Goal: Task Accomplishment & Management: Manage account settings

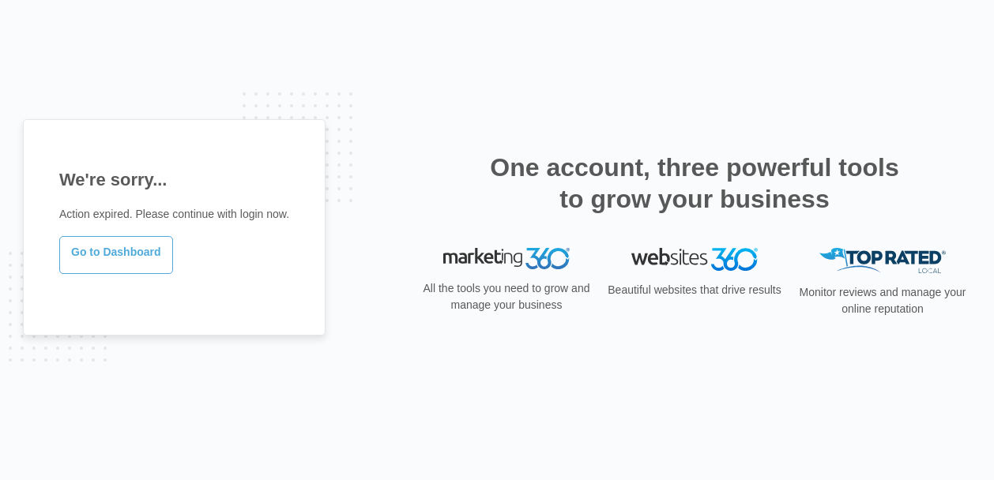
click at [121, 258] on link "Go to Dashboard" at bounding box center [116, 255] width 114 height 38
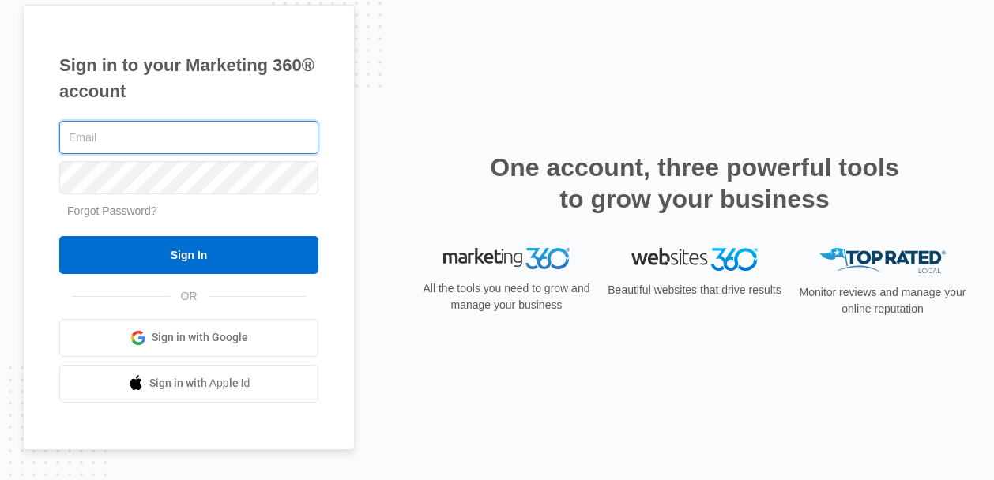
type input "[EMAIL_ADDRESS][DOMAIN_NAME]"
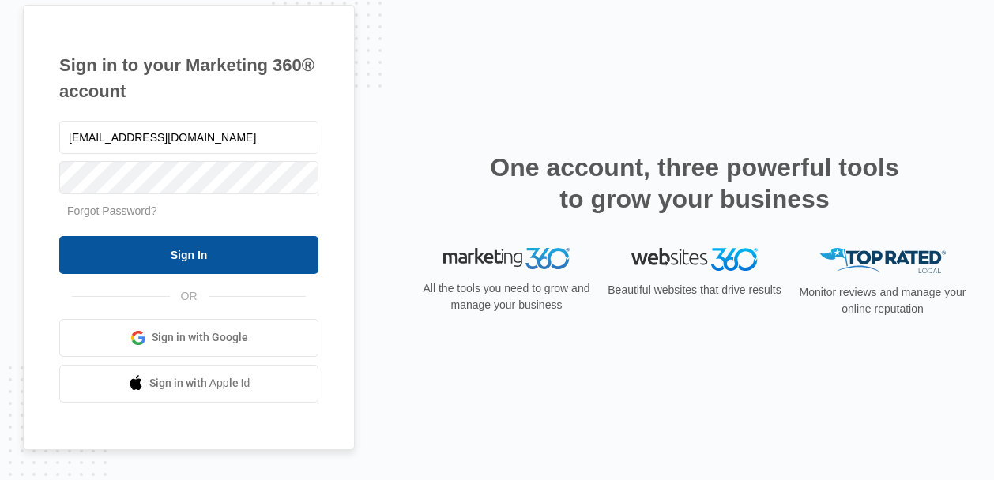
click at [86, 249] on input "Sign In" at bounding box center [188, 255] width 259 height 38
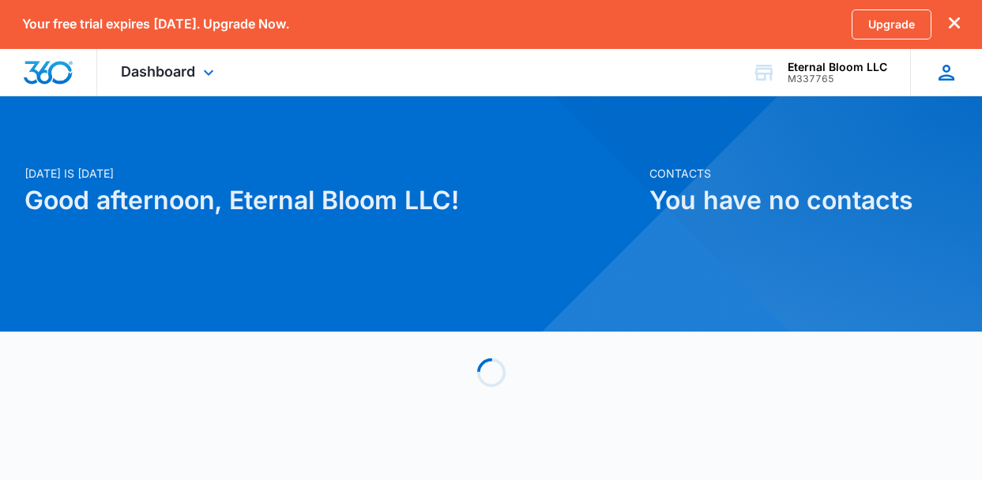
click at [939, 69] on icon at bounding box center [947, 73] width 24 height 24
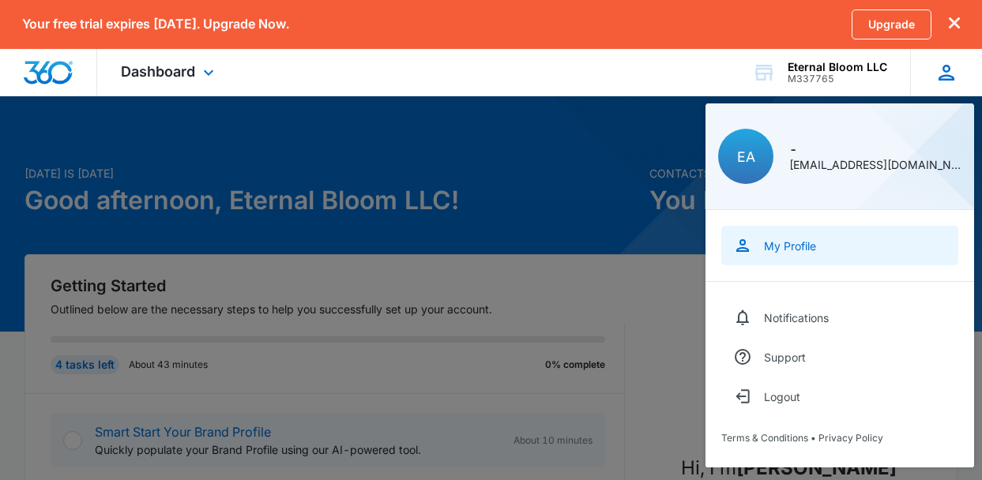
click at [785, 236] on link "My Profile" at bounding box center [839, 245] width 237 height 39
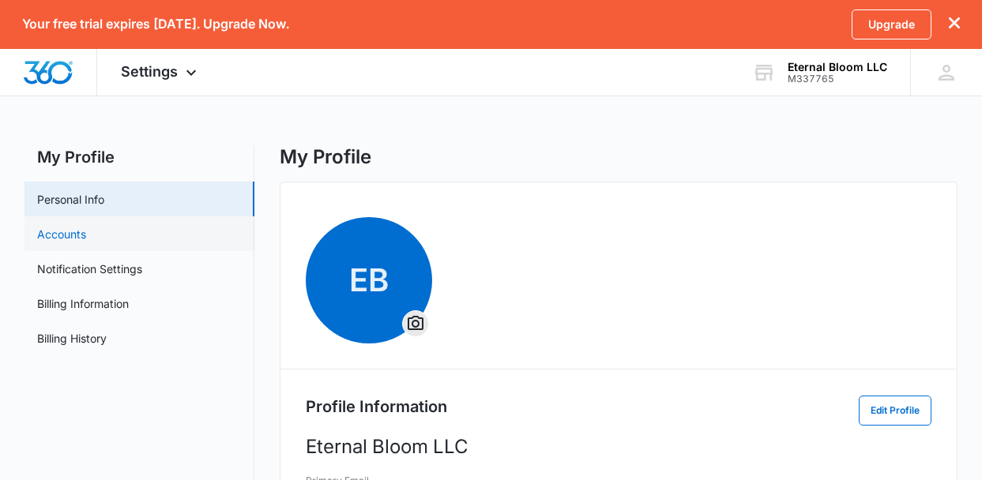
click at [86, 226] on link "Accounts" at bounding box center [61, 234] width 49 height 17
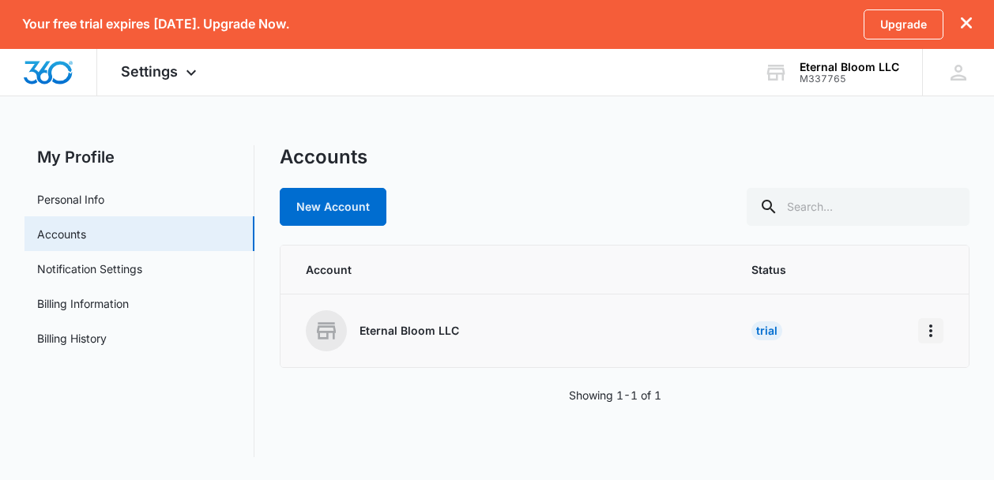
click at [935, 330] on icon "Home" at bounding box center [930, 331] width 19 height 19
drag, startPoint x: 737, startPoint y: 415, endPoint x: 772, endPoint y: 298, distance: 122.0
click at [735, 413] on div "Accounts New Account Account Status Eternal Bloom LLC Trial Showing 1-1 of 1" at bounding box center [624, 301] width 689 height 312
click at [23, 70] on img "Dashboard" at bounding box center [48, 73] width 51 height 24
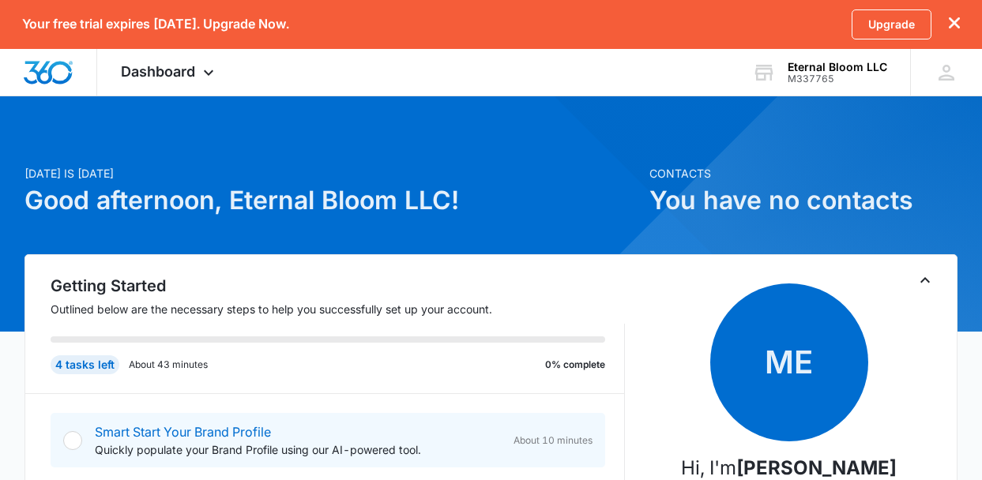
click at [623, 185] on h1 "Good afternoon, Eternal Bloom LLC!" at bounding box center [331, 201] width 615 height 38
click at [959, 18] on icon "dismiss this dialog" at bounding box center [954, 22] width 11 height 11
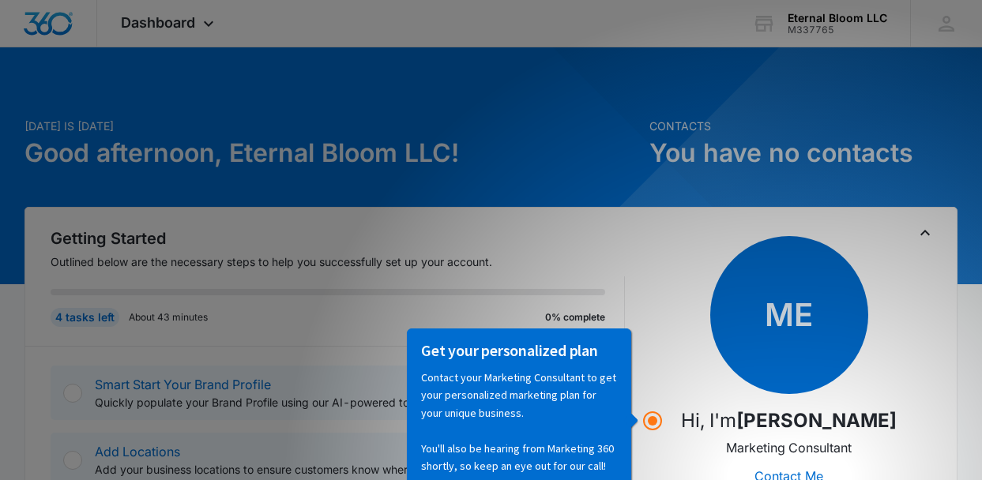
click at [927, 248] on div "ME Hi, I'm [PERSON_NAME] Marketing Consultant Contact Me View Plans & Pricing" at bounding box center [789, 384] width 284 height 297
click at [519, 223] on div "Getting Started Outlined below are the necessary steps to help you successfully…" at bounding box center [490, 440] width 933 height 467
drag, startPoint x: 526, startPoint y: 280, endPoint x: 577, endPoint y: 292, distance: 52.9
click at [528, 280] on div "4 tasks left About 43 minutes 0% complete" at bounding box center [338, 311] width 574 height 70
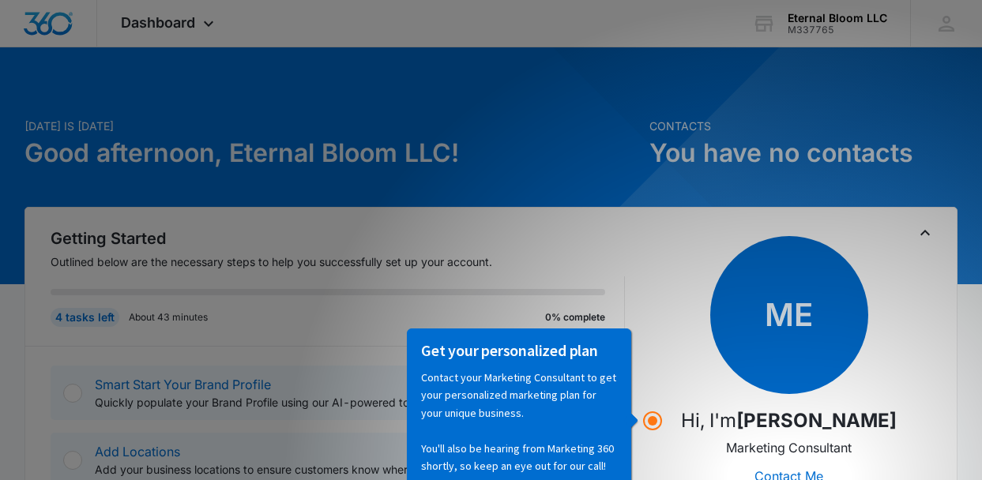
click at [309, 236] on h2 "Getting Started" at bounding box center [338, 239] width 574 height 24
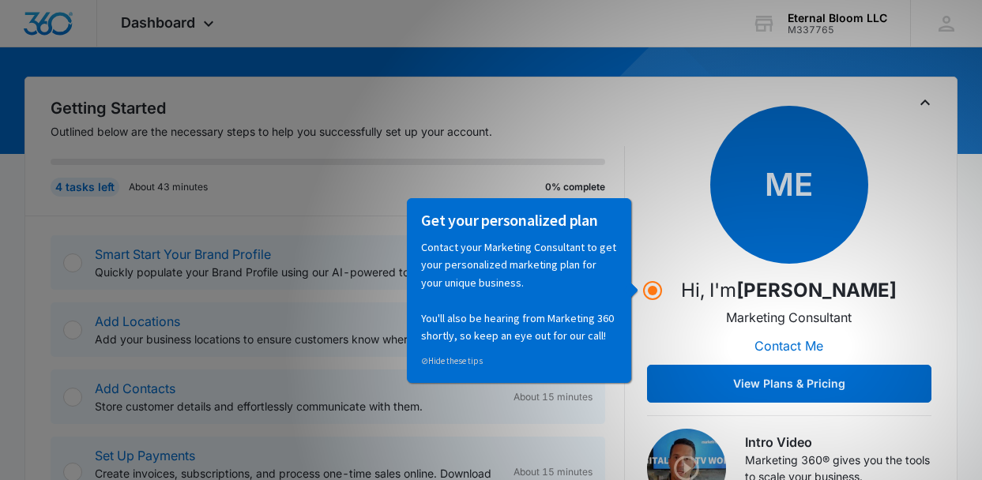
click at [651, 254] on div "ME Hi, I'm [PERSON_NAME] Marketing Consultant Contact Me View Plans & Pricing" at bounding box center [789, 254] width 284 height 297
drag, startPoint x: 577, startPoint y: 326, endPoint x: 585, endPoint y: 328, distance: 8.1
click at [577, 326] on p "Contact your Marketing Consultant to get your personalized marketing plan for y…" at bounding box center [518, 291] width 196 height 106
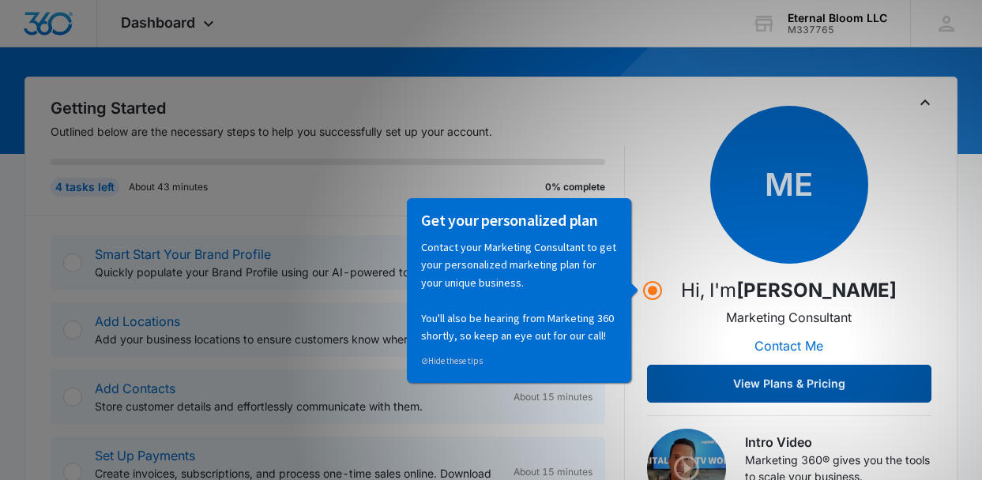
drag, startPoint x: 763, startPoint y: 368, endPoint x: 754, endPoint y: 373, distance: 9.9
click at [762, 368] on button "View Plans & Pricing" at bounding box center [789, 384] width 284 height 38
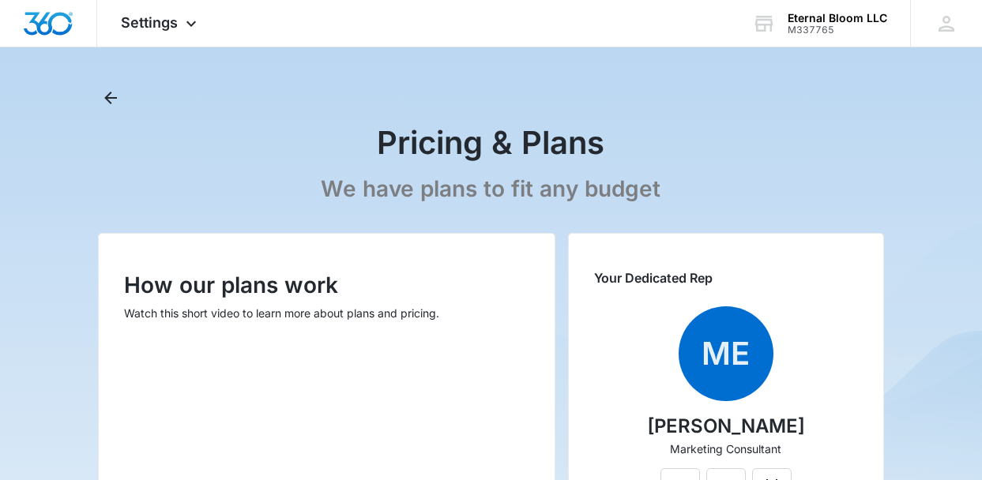
scroll to position [18, 0]
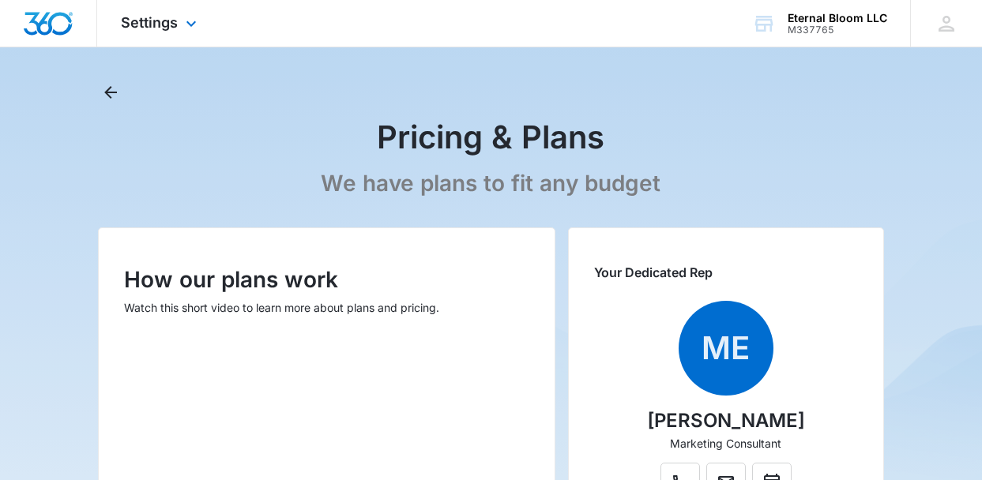
click at [39, 6] on div at bounding box center [48, 23] width 97 height 47
click at [51, 27] on img "Dashboard" at bounding box center [48, 24] width 51 height 24
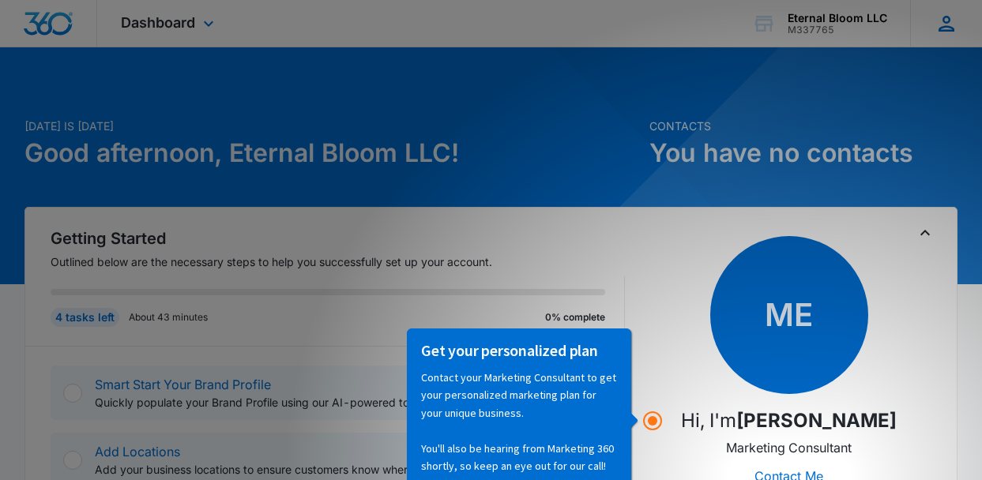
click at [922, 28] on div "EA - ebloomllc88@gmail.com My Profile Notifications Support Logout Terms & Cond…" at bounding box center [946, 23] width 72 height 47
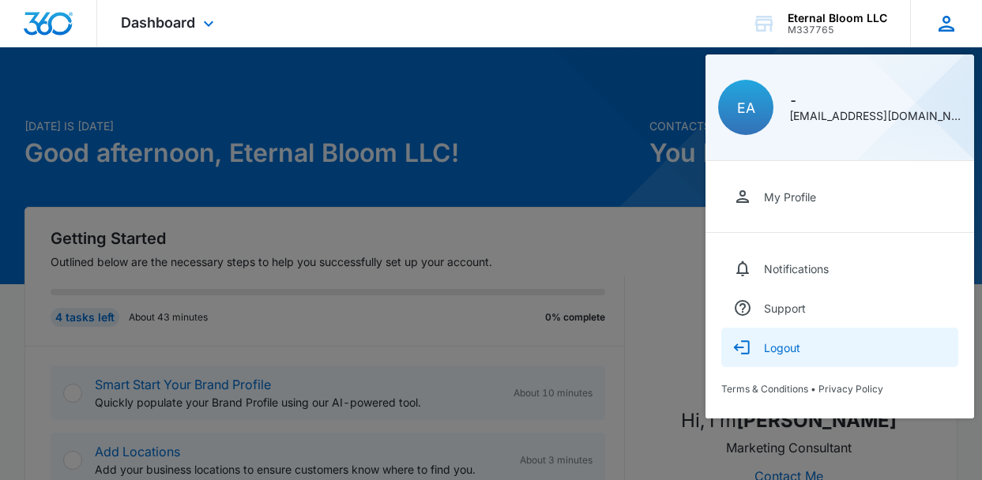
click at [794, 344] on div "Logout" at bounding box center [782, 347] width 36 height 13
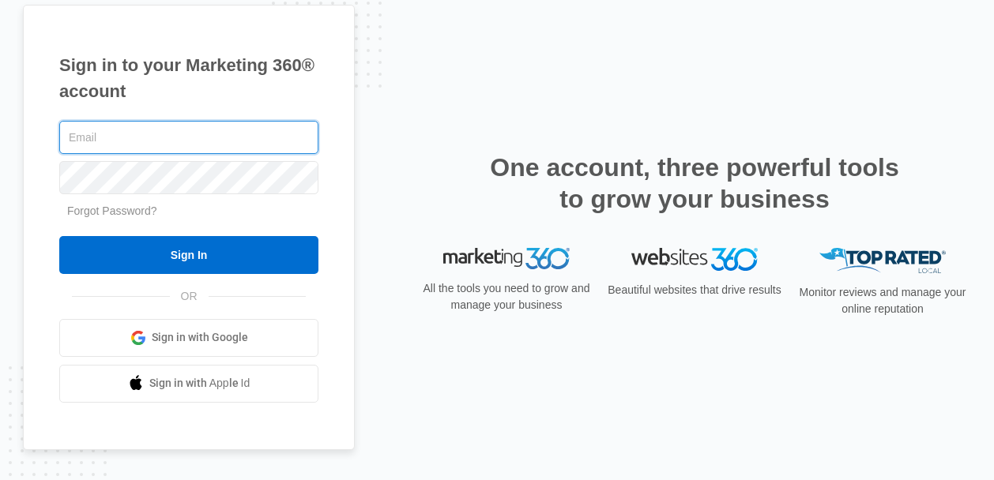
click at [162, 130] on input "text" at bounding box center [188, 137] width 259 height 33
type input "[EMAIL_ADDRESS][DOMAIN_NAME]"
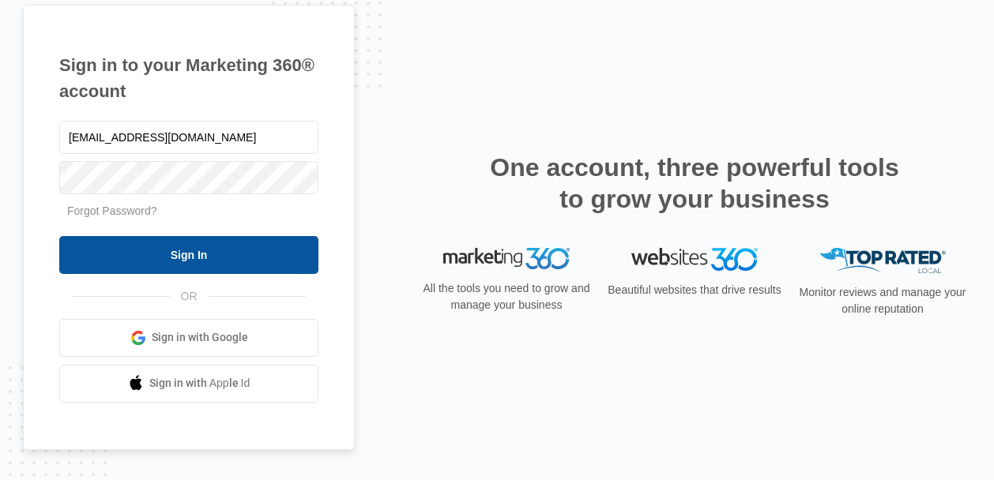
click at [259, 262] on input "Sign In" at bounding box center [188, 255] width 259 height 38
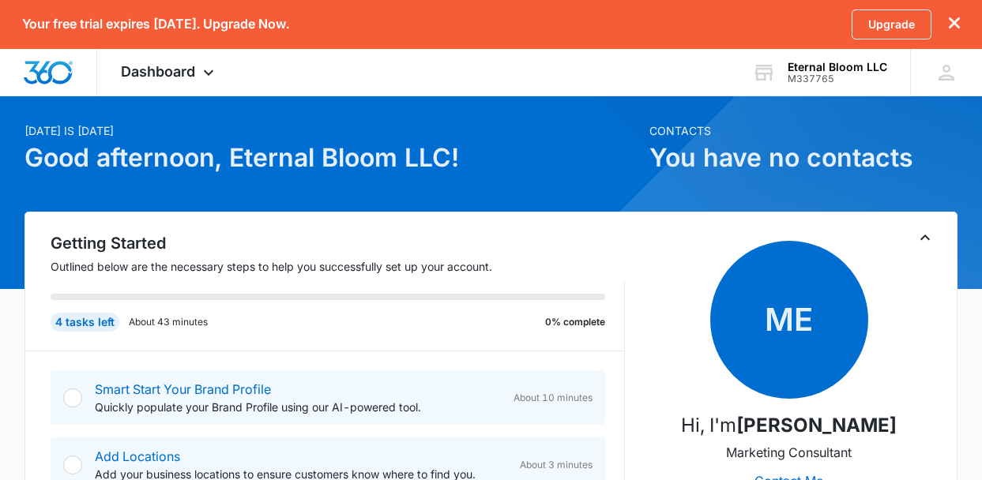
scroll to position [134, 0]
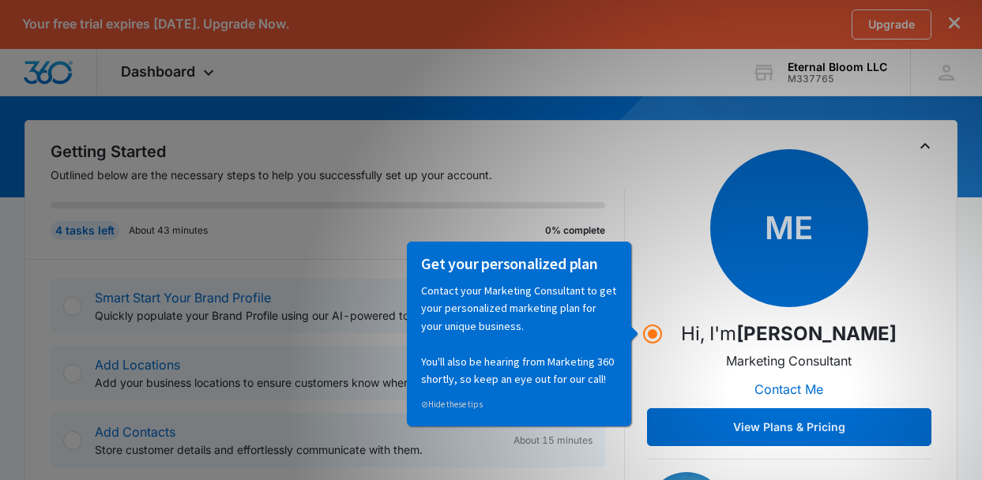
click at [679, 209] on div "ME Hi, I'm Matthew Elliott Marketing Consultant Contact Me View Plans & Pricing" at bounding box center [789, 297] width 284 height 297
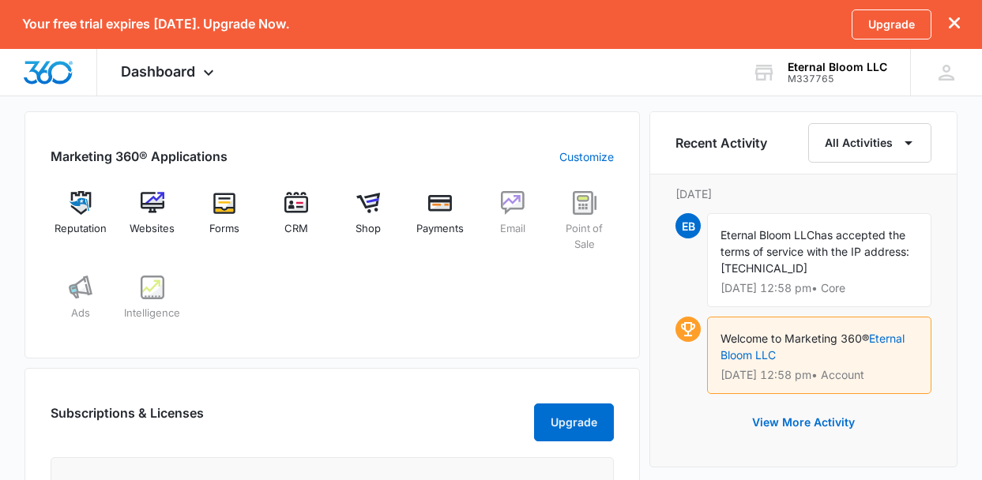
scroll to position [633, 0]
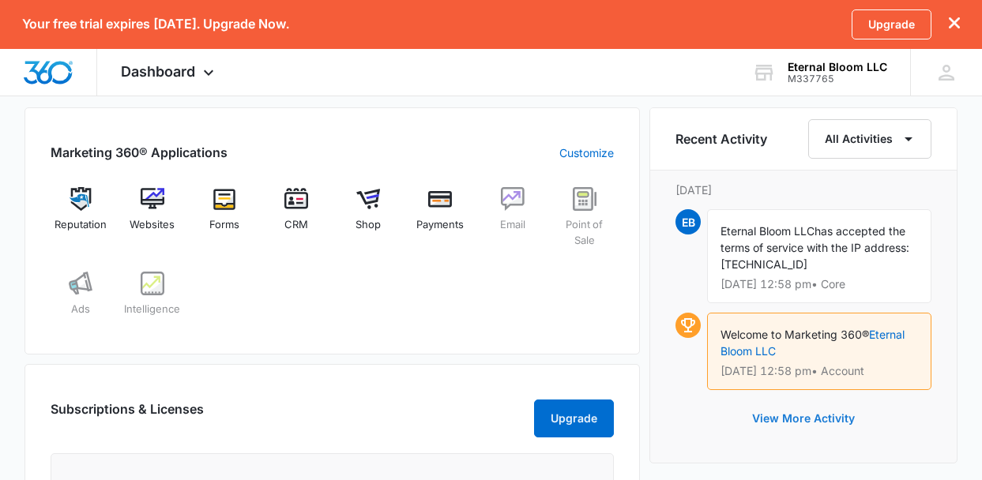
click at [794, 413] on button "View More Activity" at bounding box center [803, 419] width 134 height 38
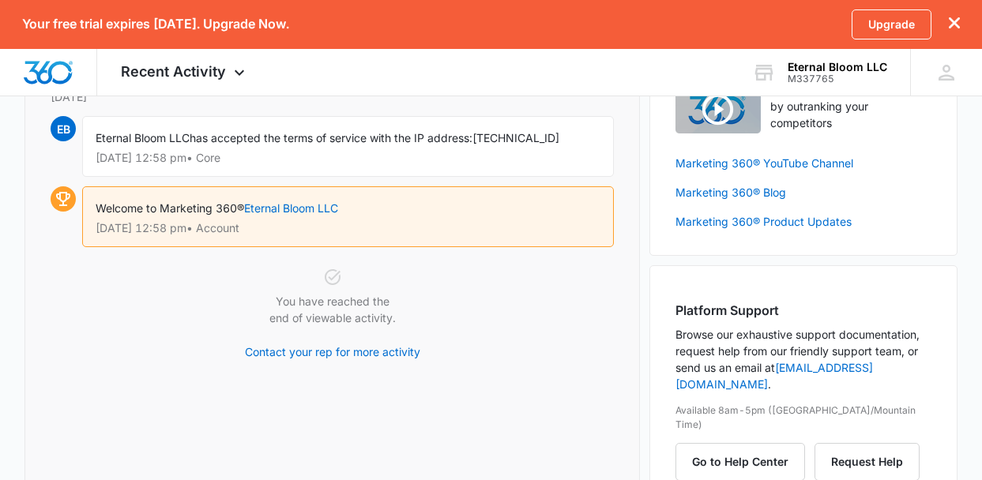
scroll to position [134, 0]
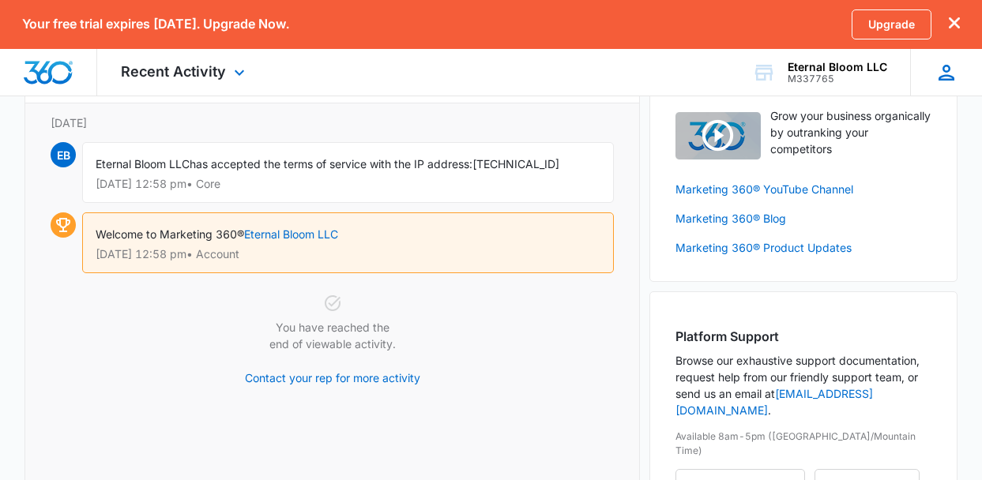
drag, startPoint x: 943, startPoint y: 62, endPoint x: 938, endPoint y: 88, distance: 26.6
click at [943, 62] on icon at bounding box center [947, 73] width 24 height 24
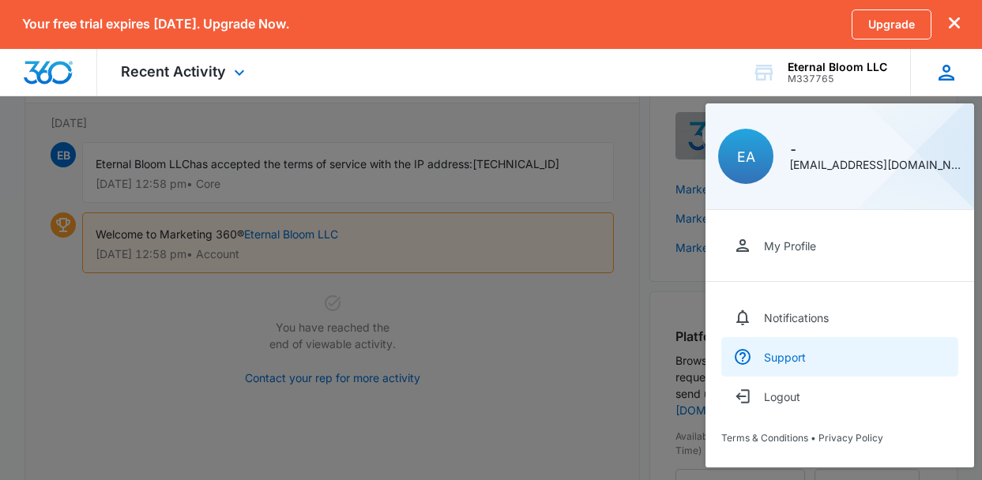
drag, startPoint x: 805, startPoint y: 389, endPoint x: 747, endPoint y: 370, distance: 60.5
click at [805, 389] on button "Logout" at bounding box center [839, 396] width 237 height 39
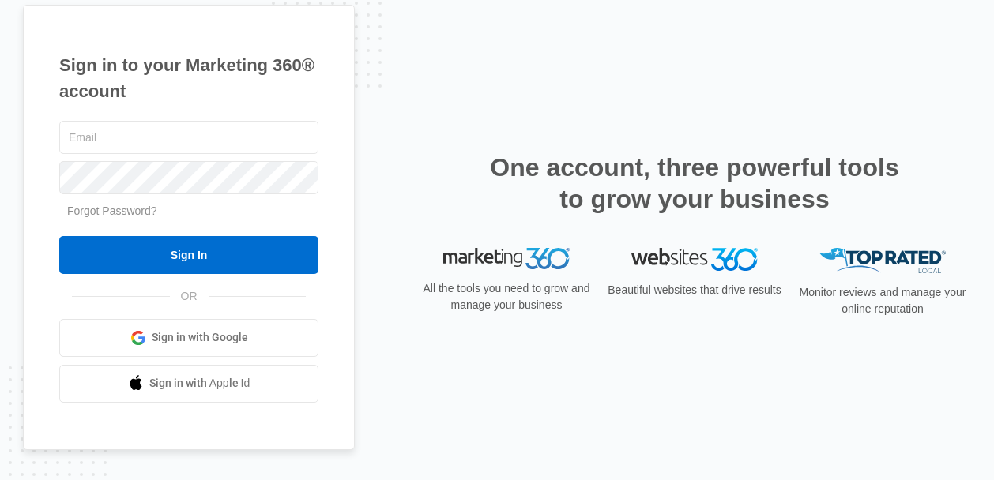
type input "[EMAIL_ADDRESS][DOMAIN_NAME]"
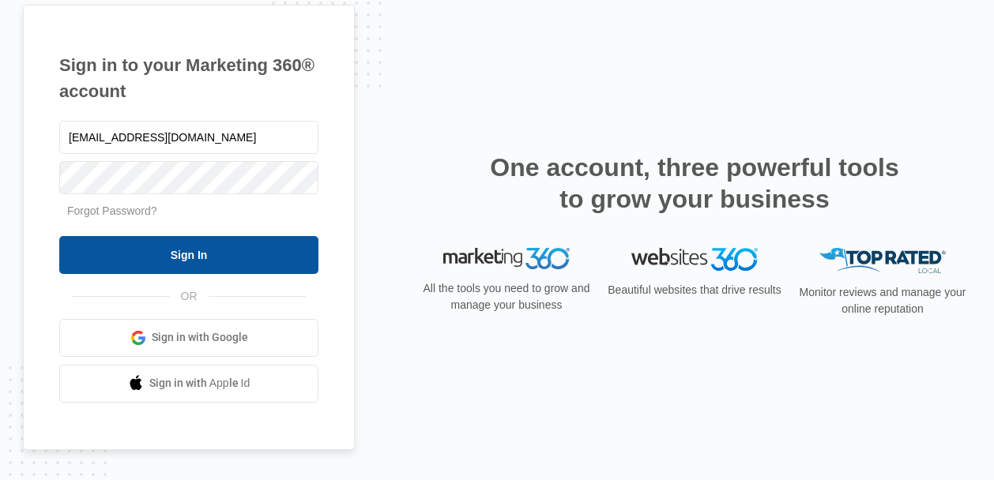
click at [197, 254] on input "Sign In" at bounding box center [188, 255] width 259 height 38
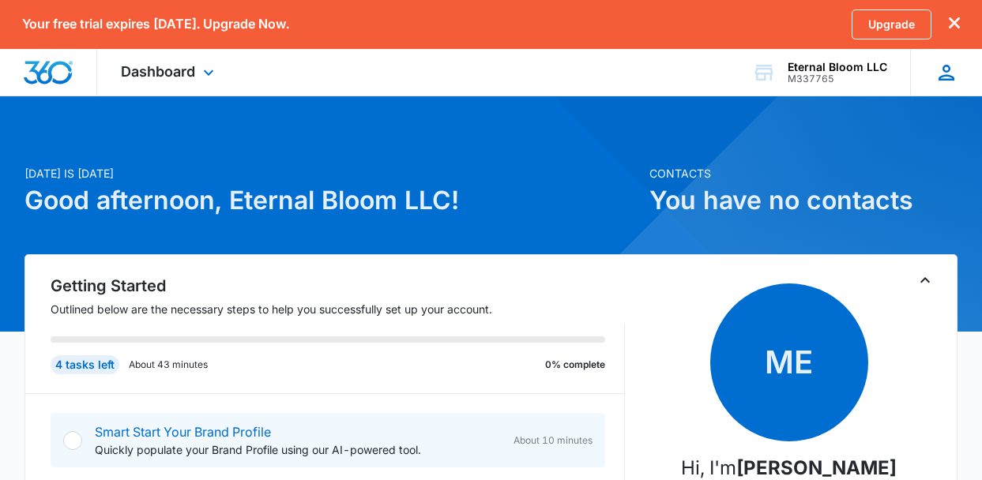
click at [957, 17] on button "dismiss this dialog" at bounding box center [954, 24] width 11 height 15
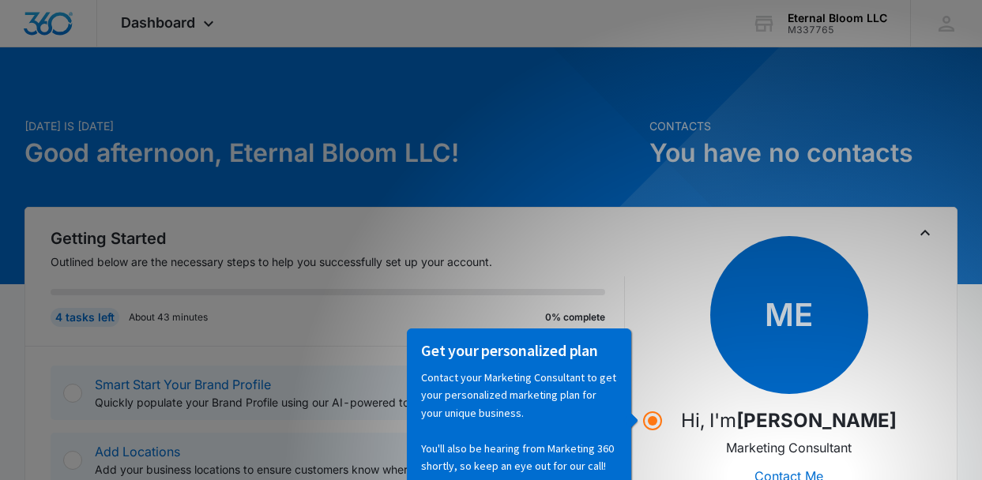
click at [666, 304] on div "ME Hi, I'm [PERSON_NAME] Marketing Consultant Contact Me View Plans & Pricing" at bounding box center [789, 384] width 284 height 297
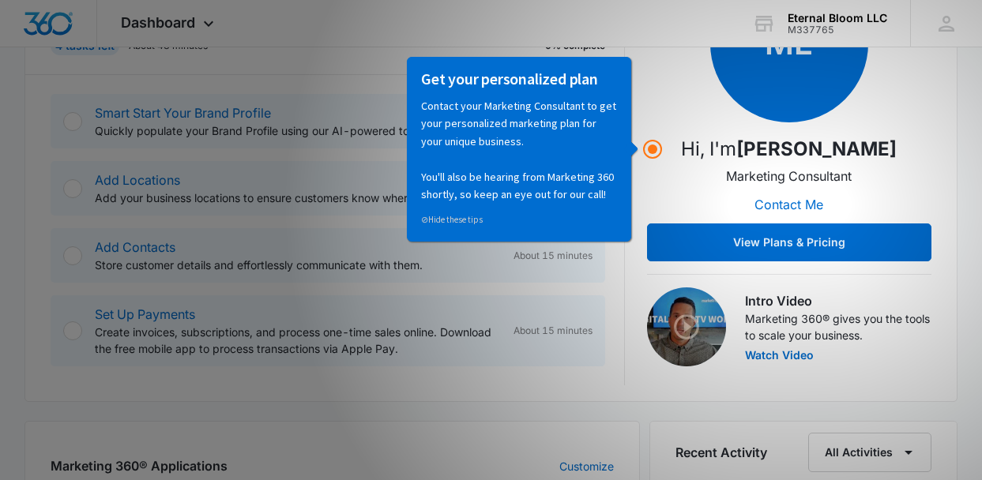
scroll to position [280, 0]
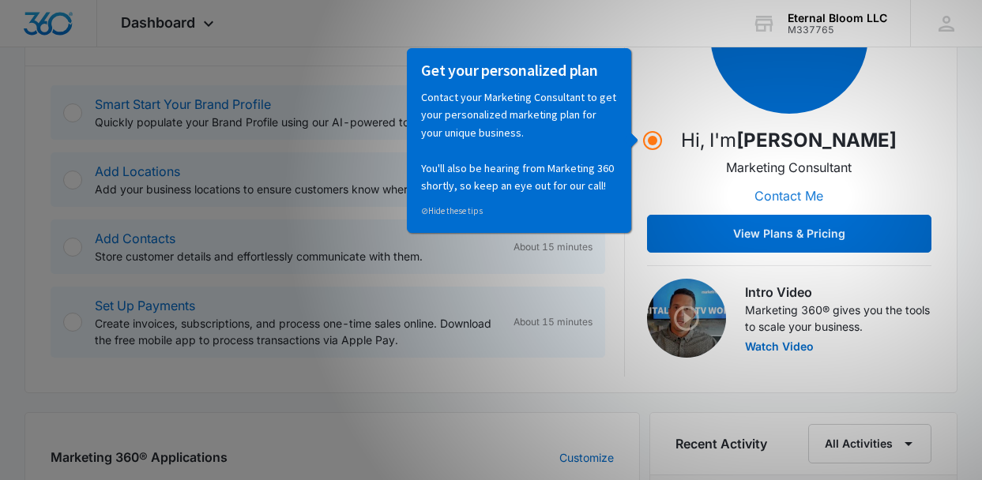
click at [799, 198] on button "Contact Me" at bounding box center [789, 196] width 100 height 38
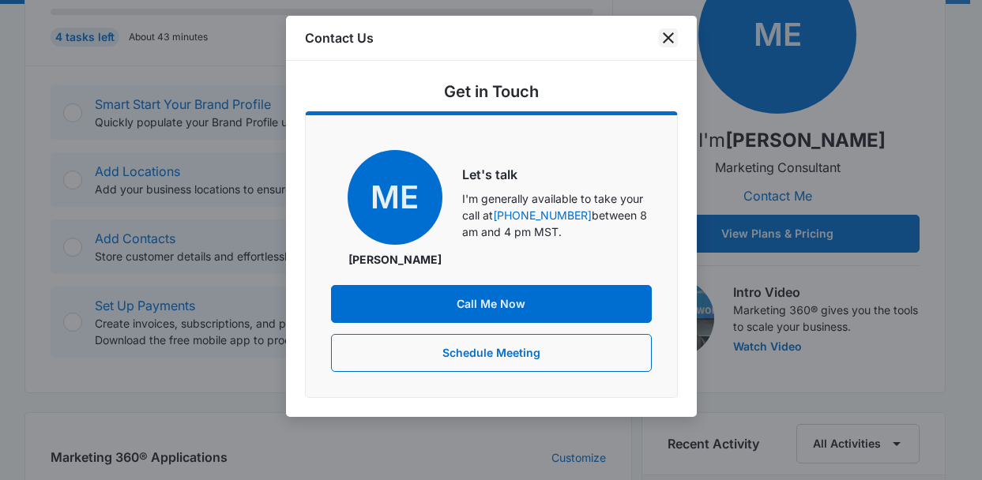
click at [664, 41] on icon "close" at bounding box center [668, 37] width 11 height 11
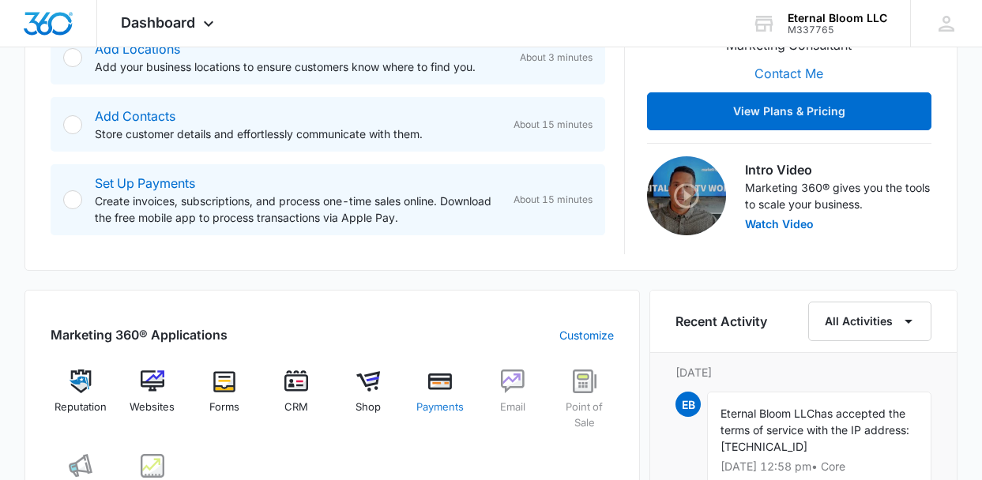
scroll to position [587, 0]
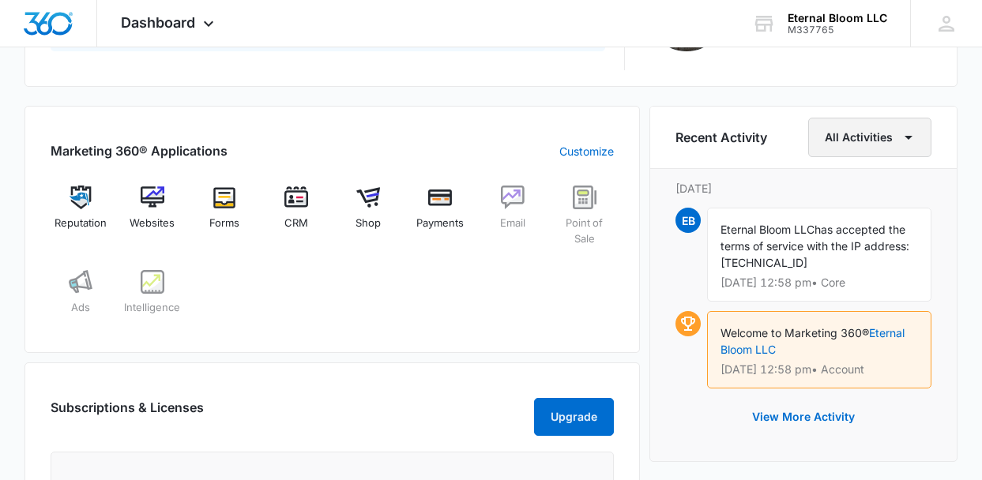
click at [871, 139] on button "All Activities" at bounding box center [869, 137] width 123 height 39
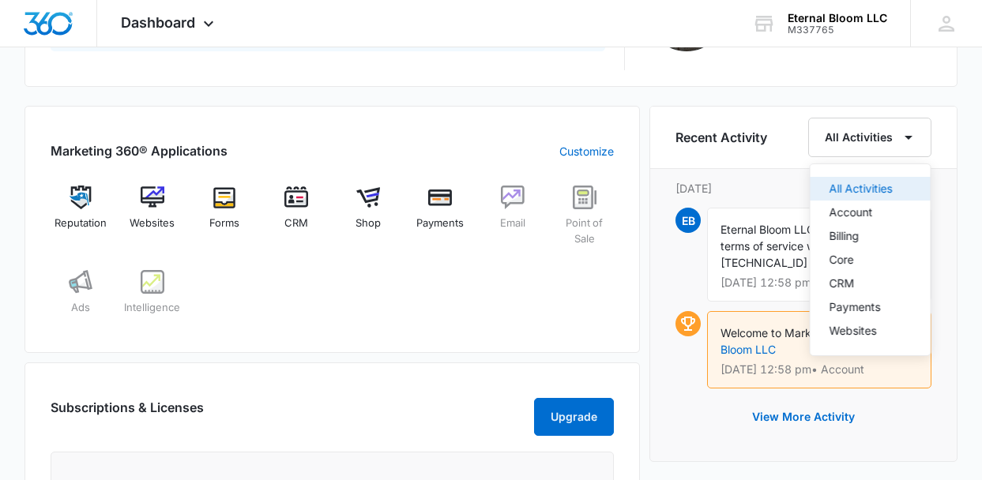
click at [876, 191] on div "All Activities" at bounding box center [860, 188] width 63 height 11
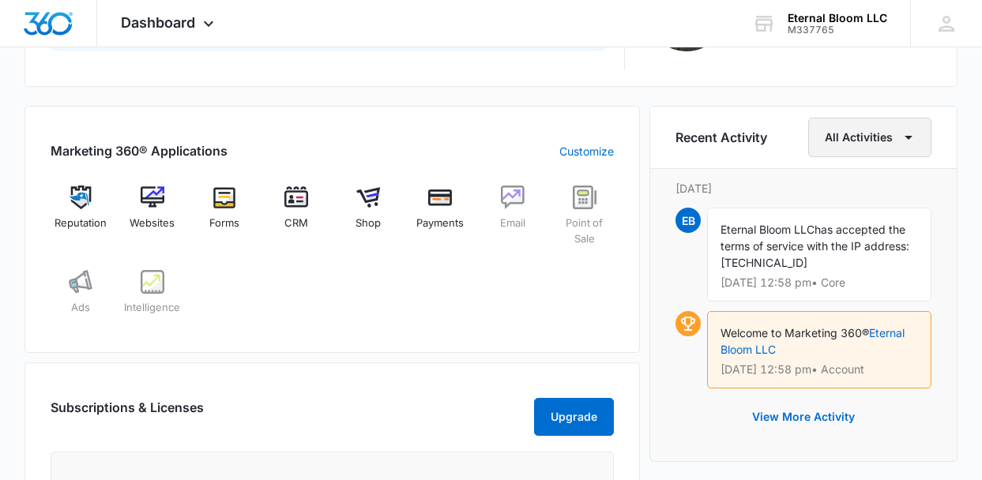
click at [868, 138] on button "All Activities" at bounding box center [869, 137] width 123 height 39
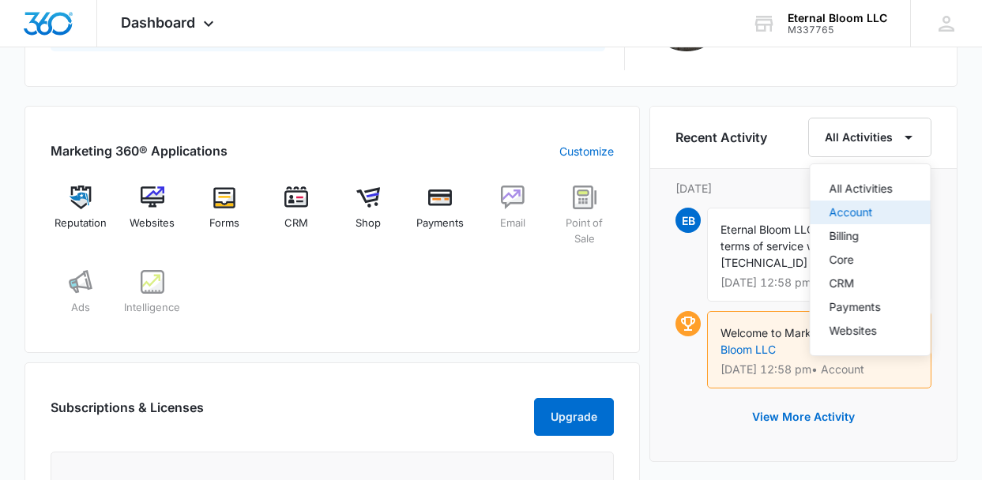
click at [858, 212] on div "Account" at bounding box center [860, 212] width 63 height 11
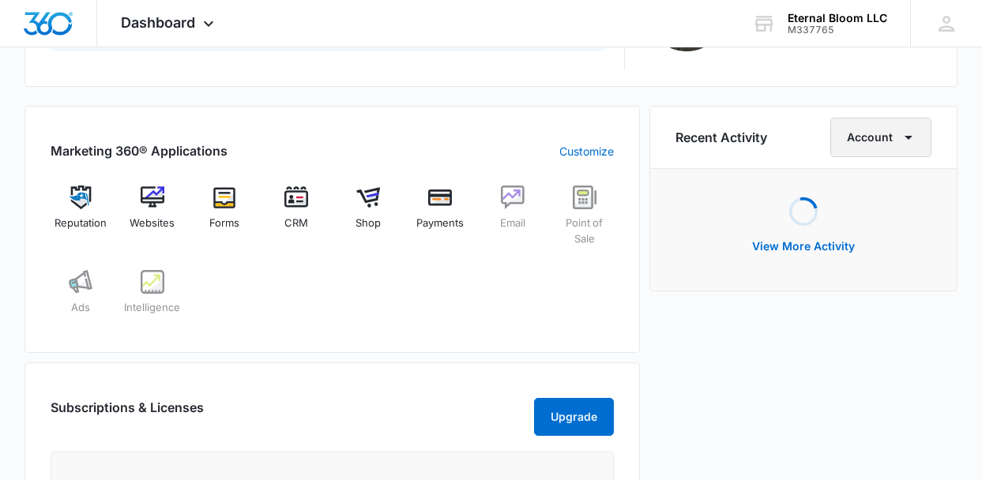
click at [867, 139] on button "Account" at bounding box center [880, 137] width 101 height 39
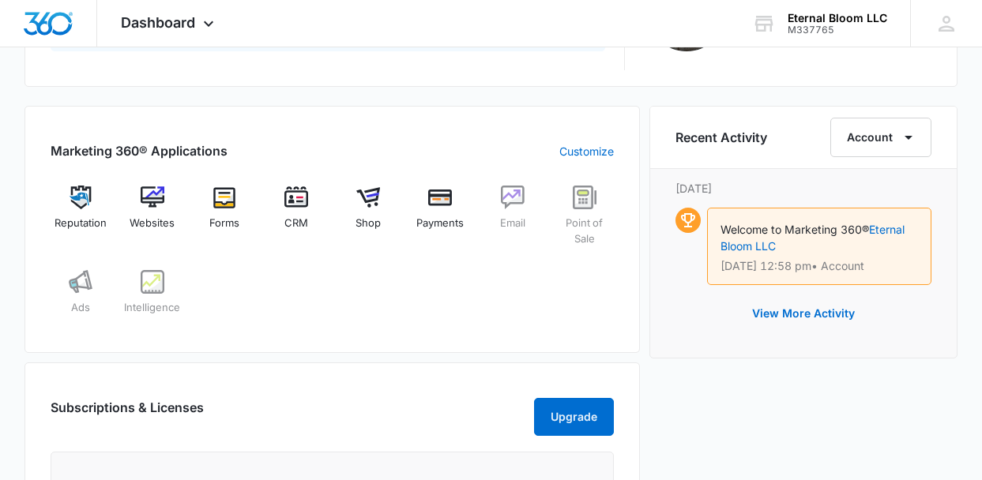
click at [681, 330] on div "View More Activity" at bounding box center [803, 314] width 256 height 38
click at [812, 308] on button "View More Activity" at bounding box center [803, 314] width 134 height 38
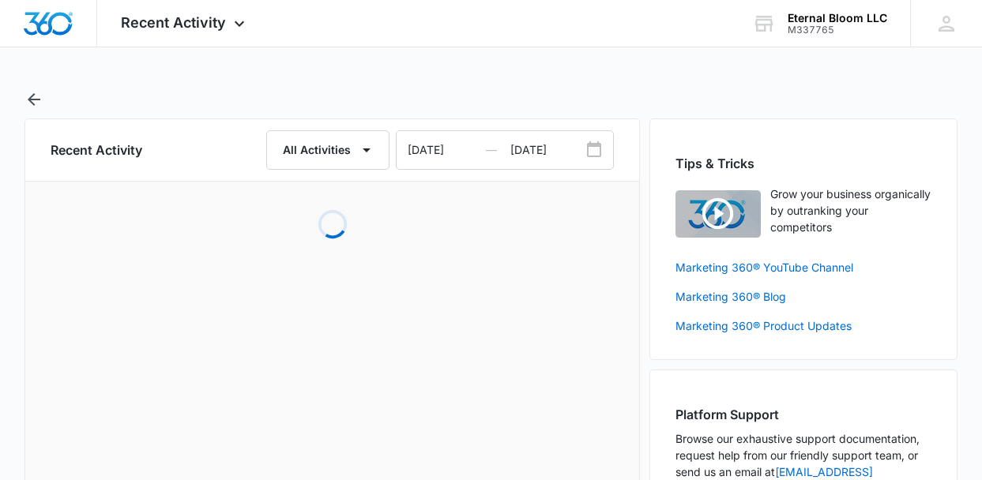
scroll to position [21, 0]
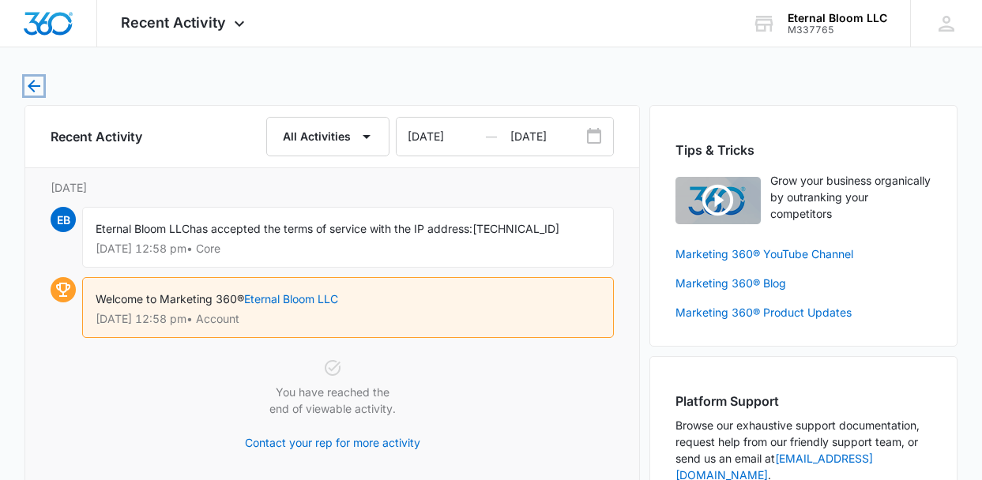
click at [28, 85] on icon "button" at bounding box center [33, 86] width 19 height 19
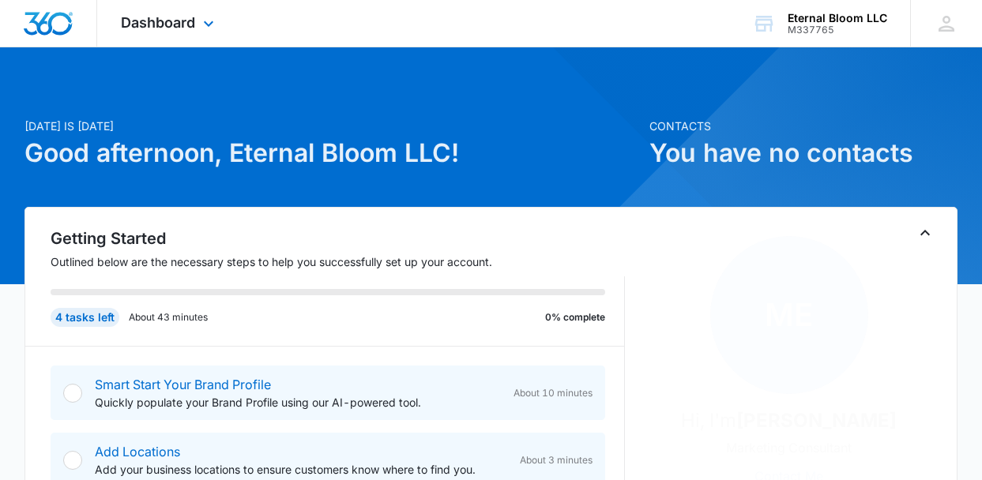
click at [57, 15] on img "Dashboard" at bounding box center [48, 24] width 51 height 24
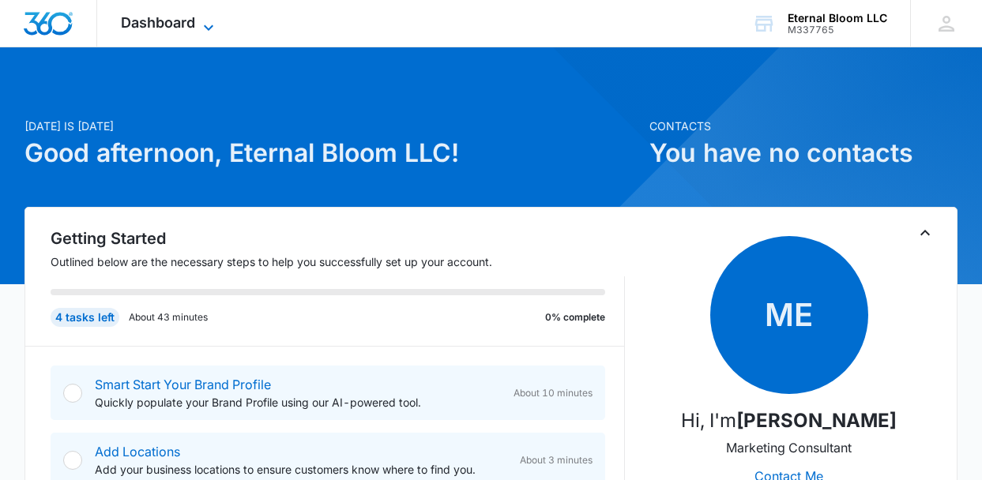
click at [165, 20] on span "Dashboard" at bounding box center [158, 22] width 74 height 17
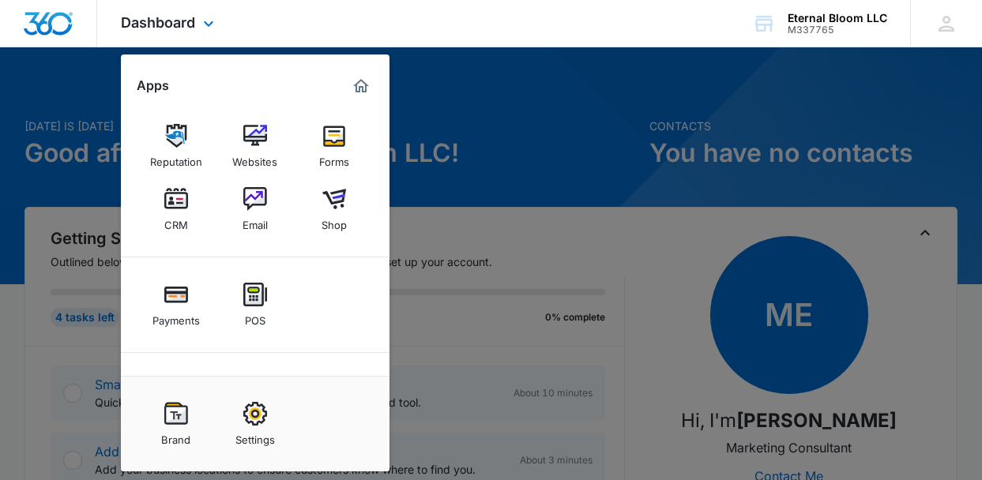
scroll to position [73, 0]
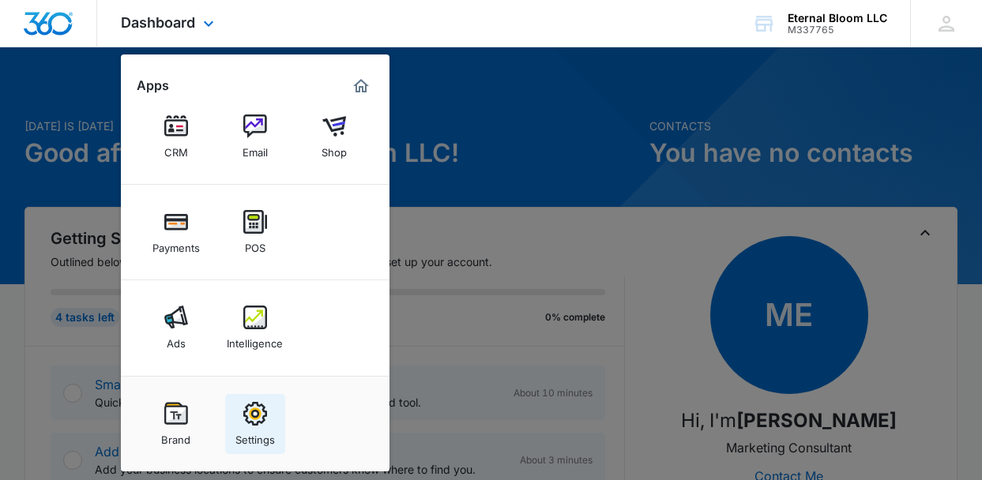
click at [242, 420] on link "Settings" at bounding box center [255, 424] width 60 height 60
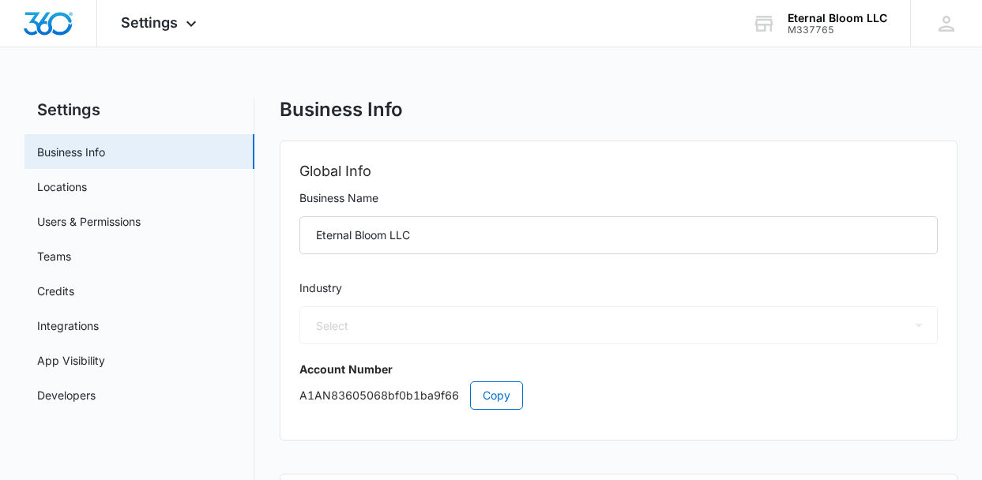
select select "54"
select select "US"
select select "America/New_York"
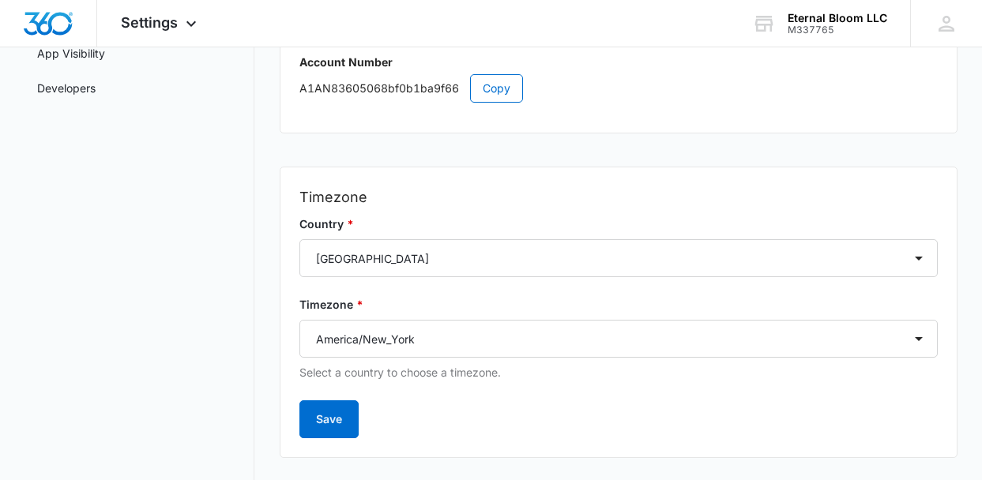
scroll to position [309, 0]
click at [345, 405] on button "Save" at bounding box center [328, 418] width 59 height 38
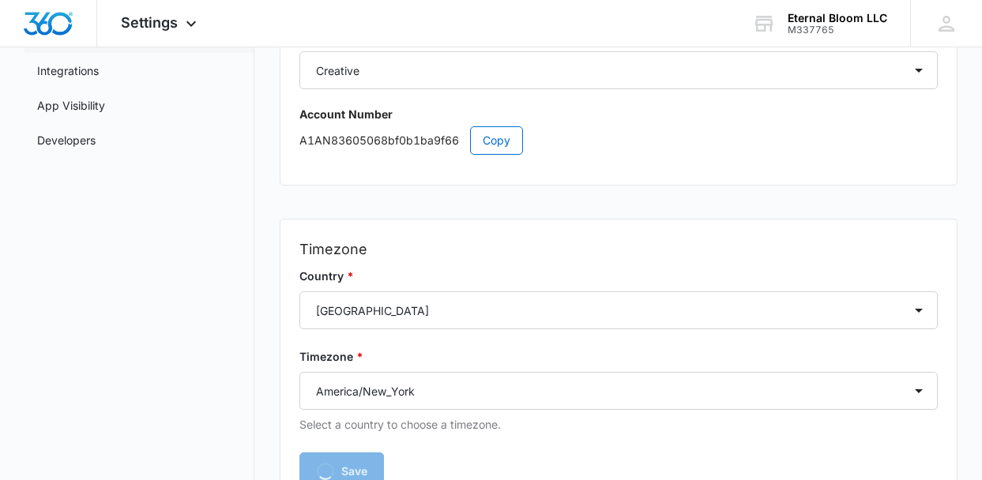
scroll to position [21, 0]
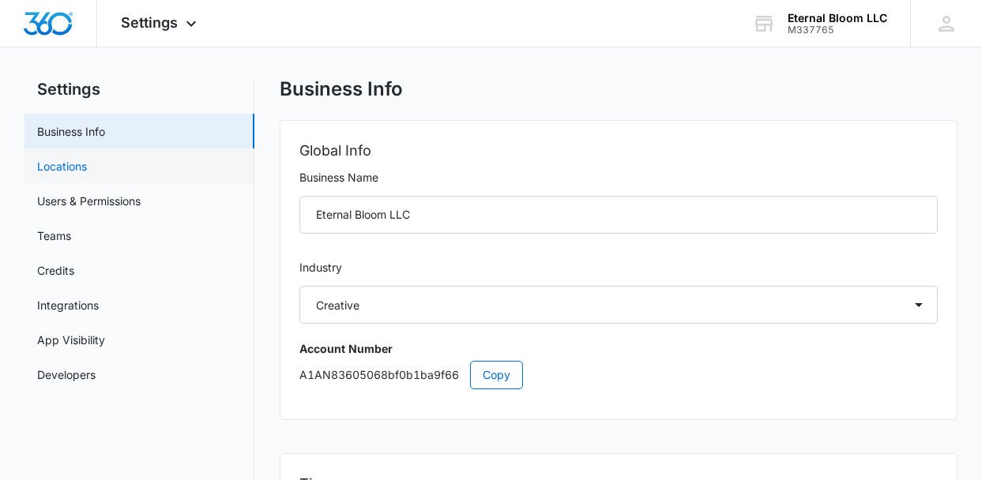
click at [87, 171] on link "Locations" at bounding box center [62, 166] width 50 height 17
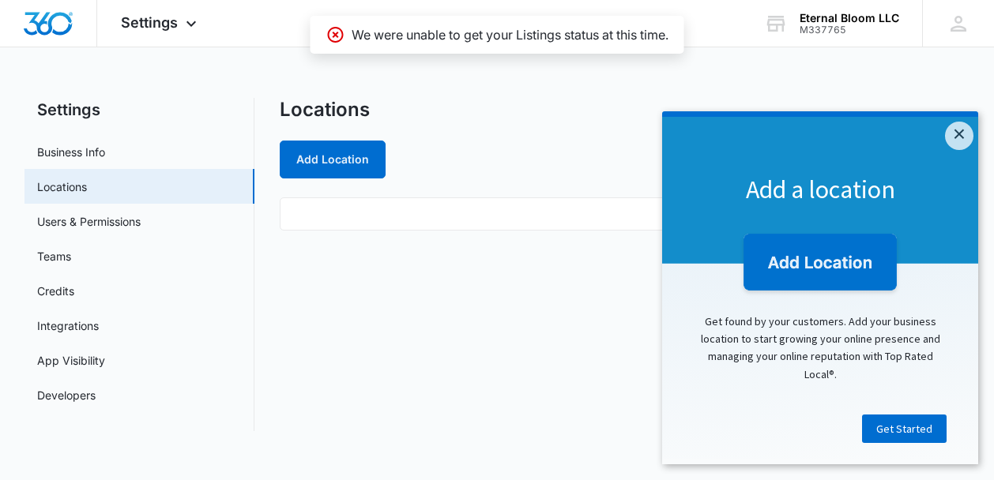
drag, startPoint x: 526, startPoint y: 160, endPoint x: 479, endPoint y: 152, distance: 48.2
click at [520, 159] on div "Add Location" at bounding box center [624, 160] width 689 height 38
click at [332, 148] on button "Add Location" at bounding box center [333, 160] width 106 height 38
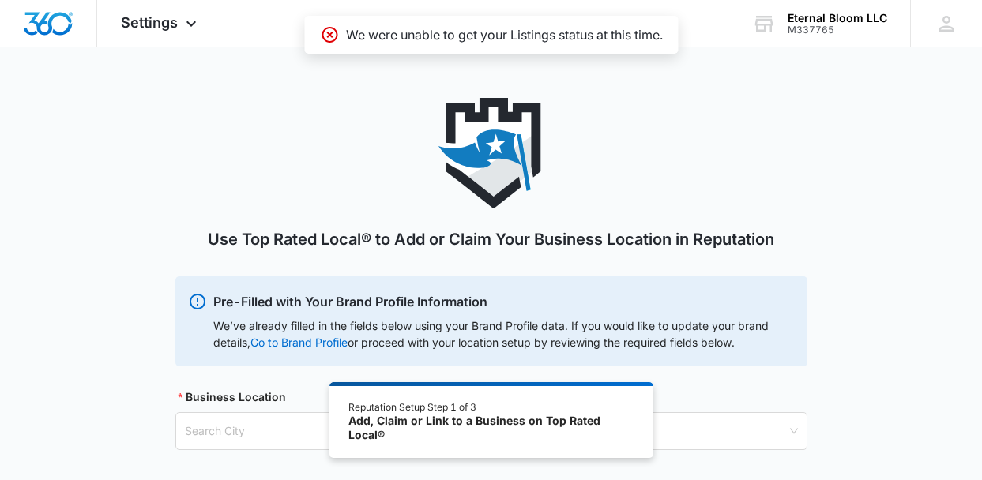
scroll to position [89, 0]
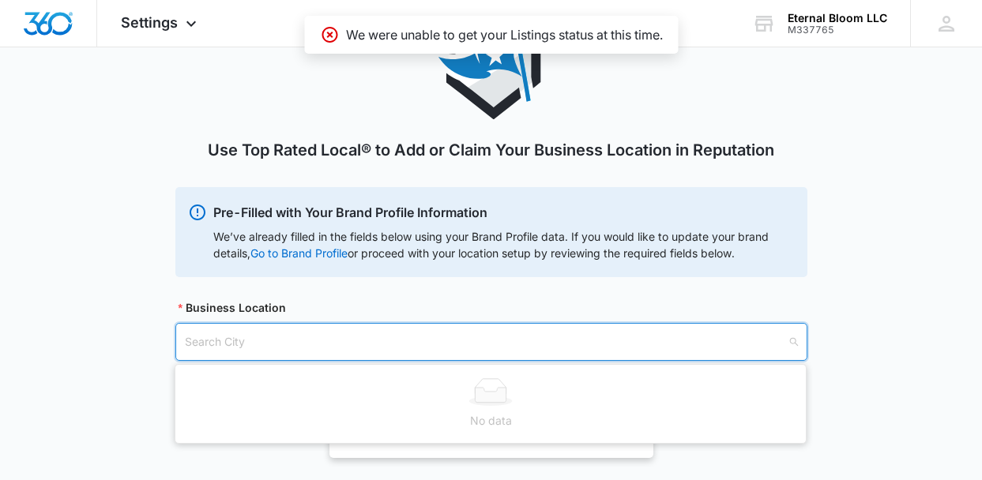
click at [303, 340] on input "search" at bounding box center [486, 342] width 602 height 36
type input "MA"
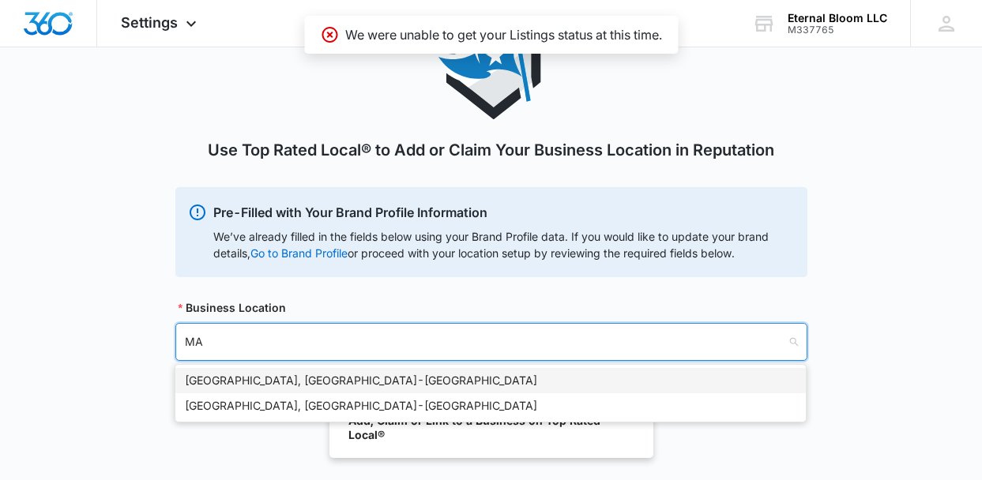
click at [301, 378] on div "[GEOGRAPHIC_DATA], [GEOGRAPHIC_DATA] - [GEOGRAPHIC_DATA]" at bounding box center [490, 380] width 611 height 17
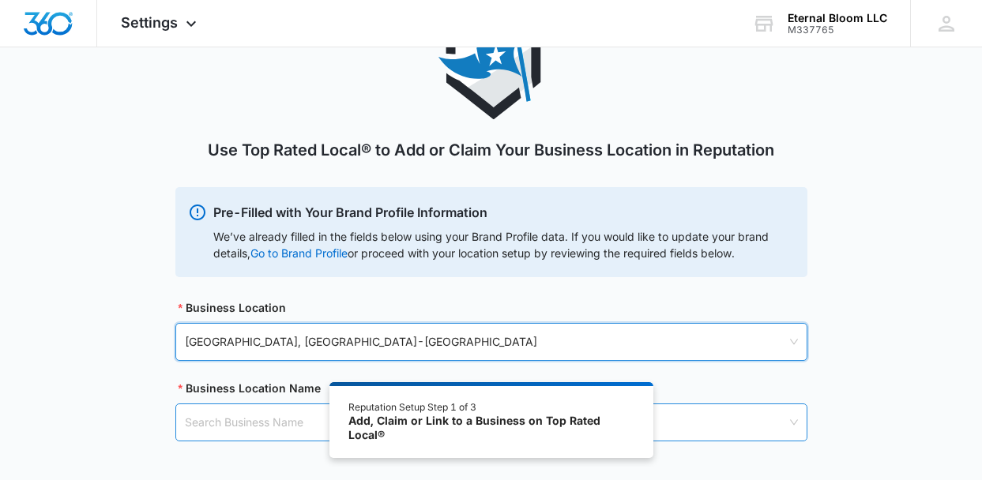
click at [281, 433] on input "search" at bounding box center [486, 422] width 602 height 36
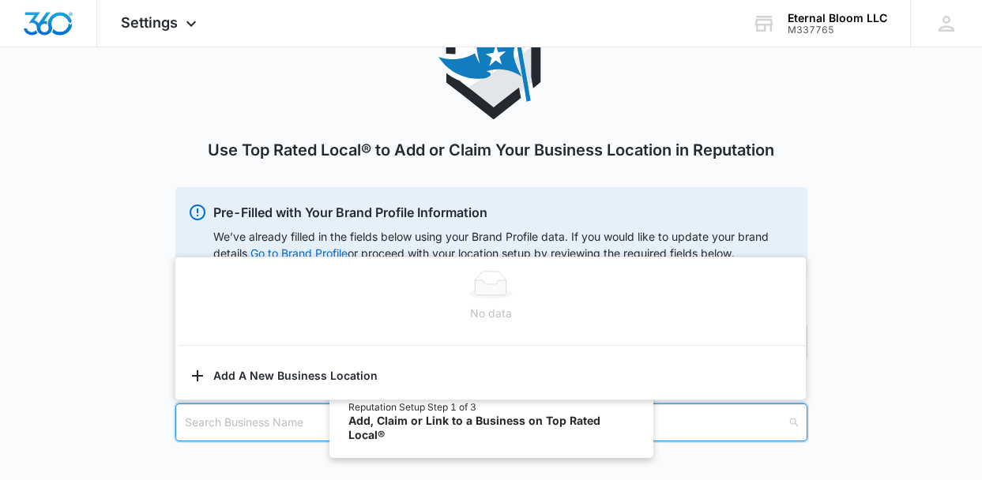
click at [279, 449] on div "Use Top Rated Local® to Add or Claim Your Business Location in Reputation Pre-F…" at bounding box center [491, 244] width 632 height 471
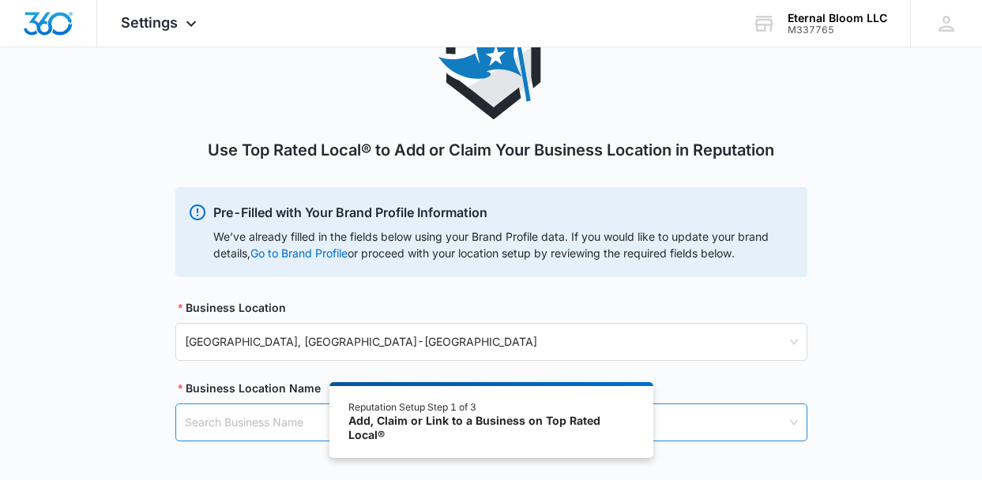
click at [279, 422] on input "search" at bounding box center [486, 422] width 602 height 36
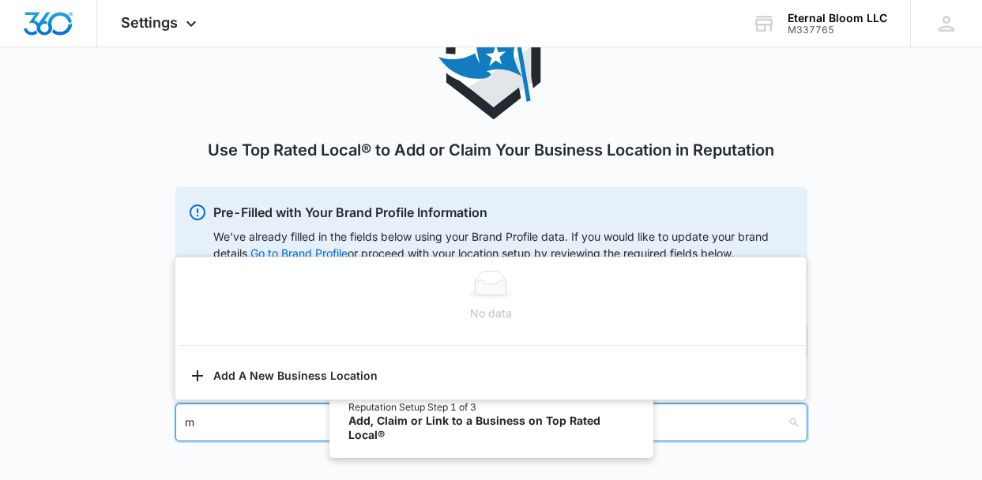
type input "m"
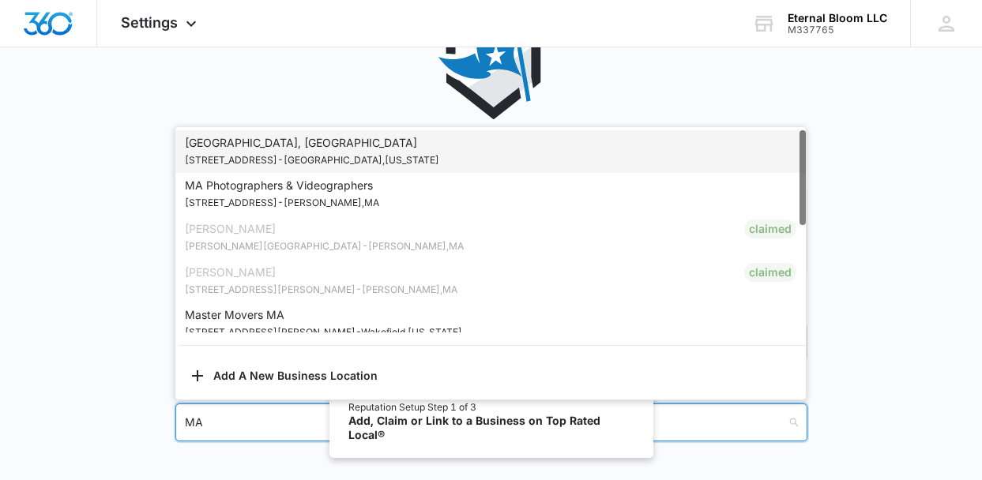
type input "M"
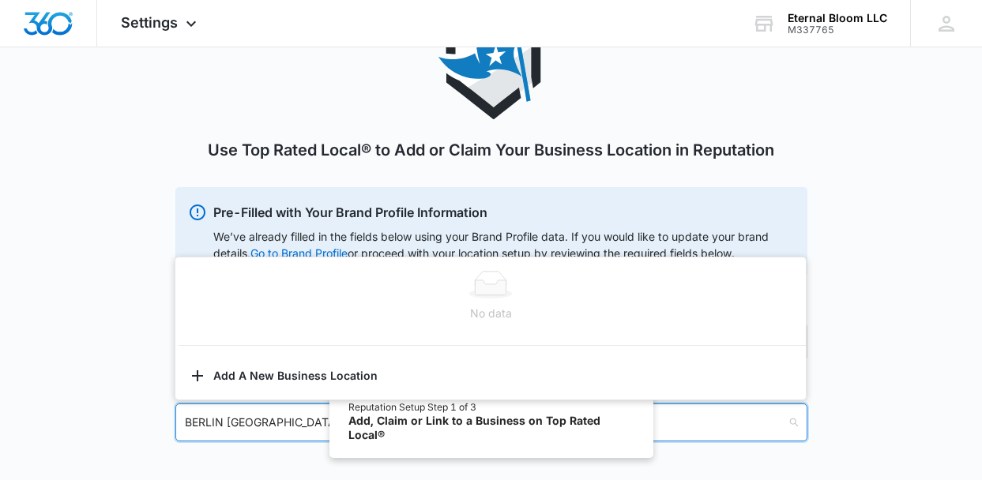
type input "BERLIN [GEOGRAPHIC_DATA]"
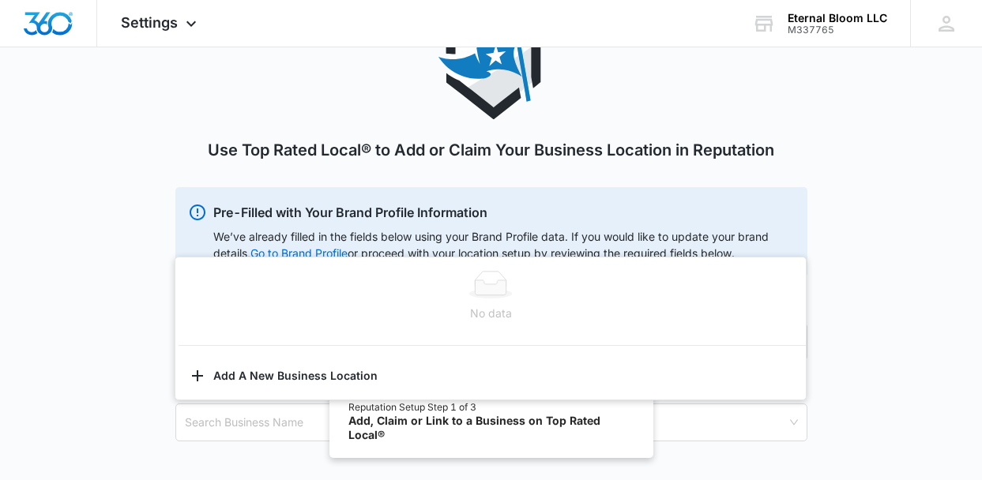
click at [261, 465] on div "Use Top Rated Local® to Add or Claim Your Business Location in Reputation Pre-F…" at bounding box center [491, 244] width 632 height 471
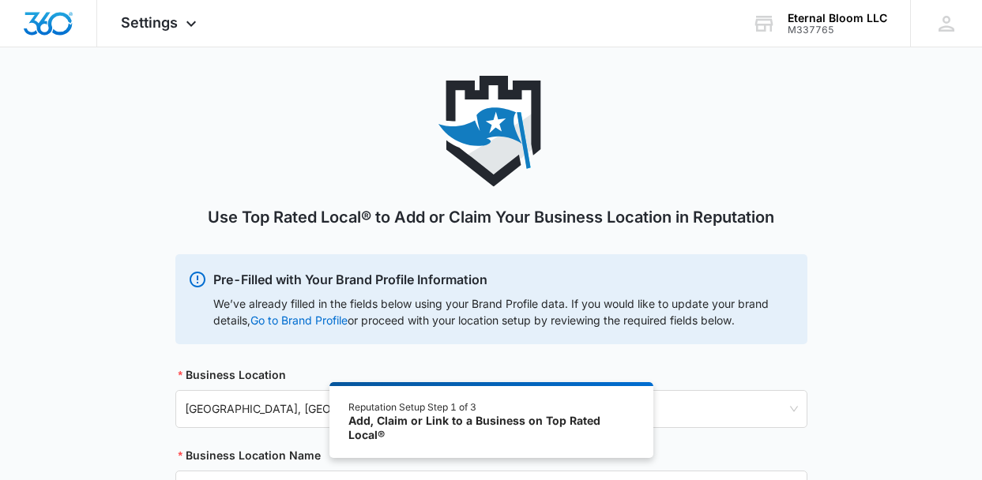
scroll to position [0, 0]
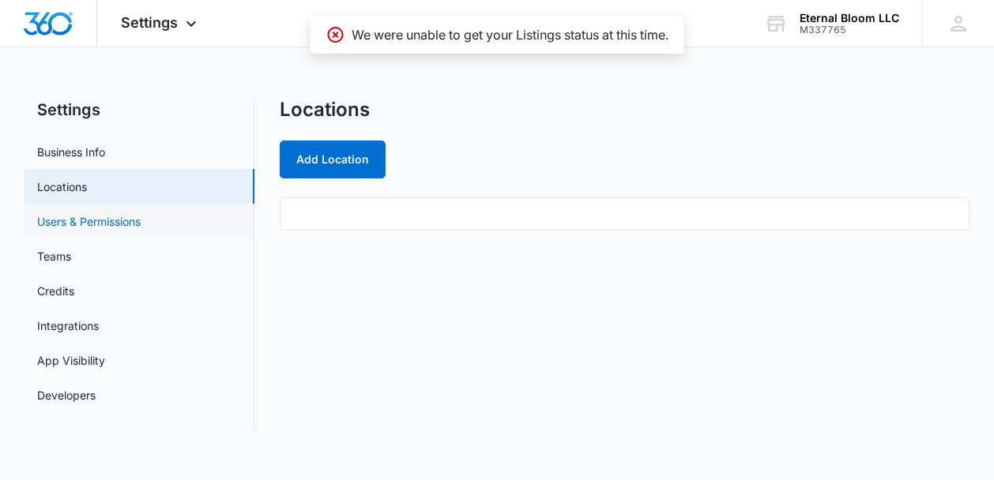
click at [126, 230] on link "Users & Permissions" at bounding box center [88, 221] width 103 height 17
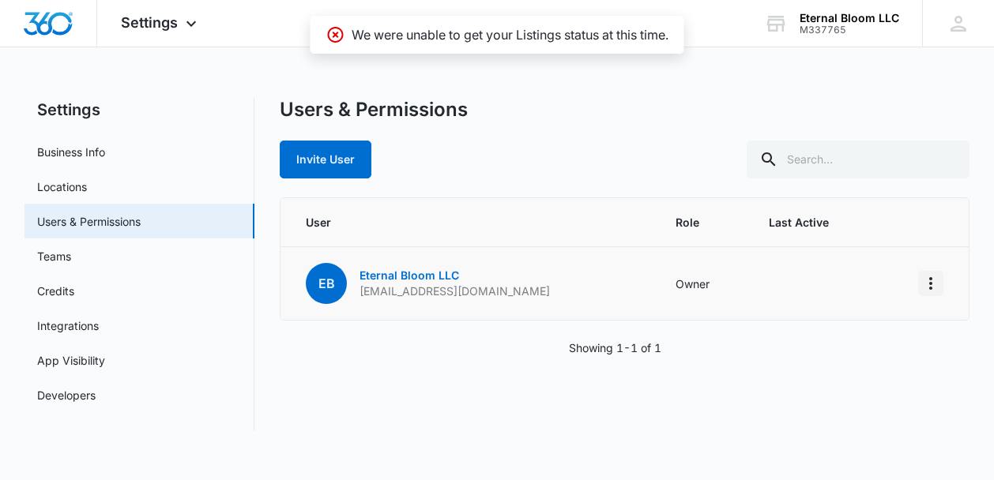
click at [932, 284] on icon "Actions" at bounding box center [930, 283] width 19 height 19
click at [754, 387] on div "Users & Permissions Invite User User Role Last Active EB Eternal Bloom LLC [EMA…" at bounding box center [624, 264] width 689 height 333
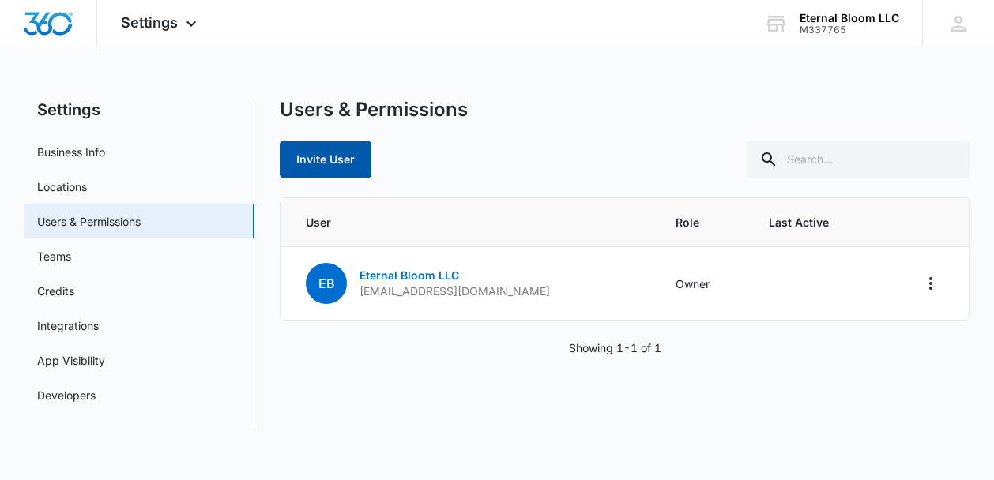
click at [303, 154] on button "Invite User" at bounding box center [326, 160] width 92 height 38
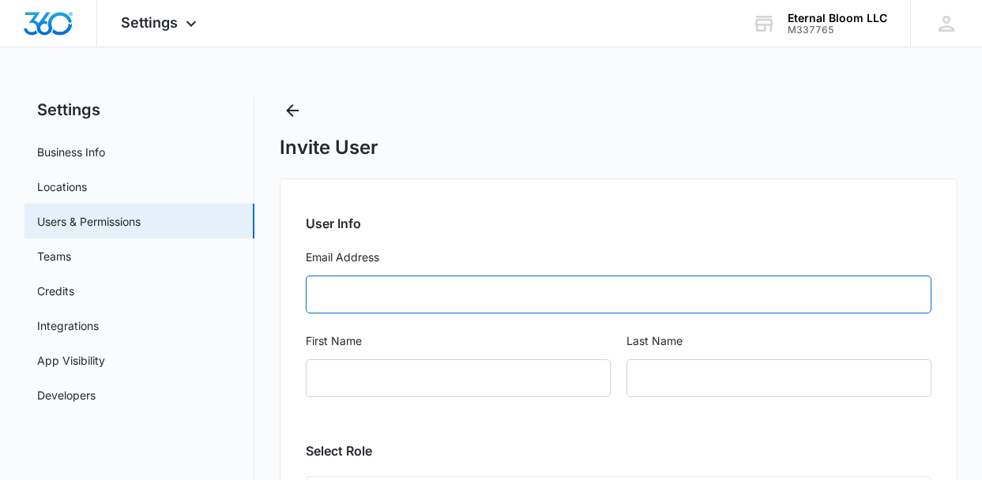
click at [374, 299] on input "Email Address" at bounding box center [619, 295] width 626 height 38
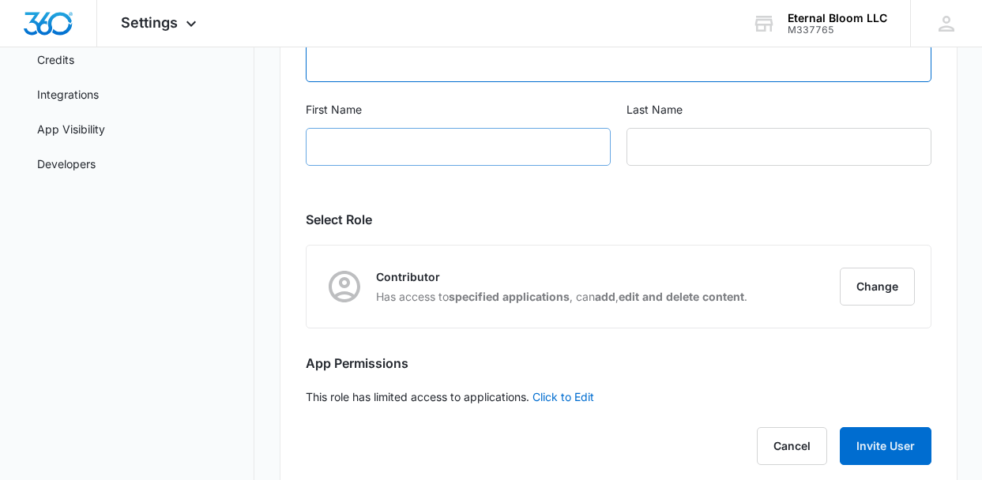
scroll to position [229, 0]
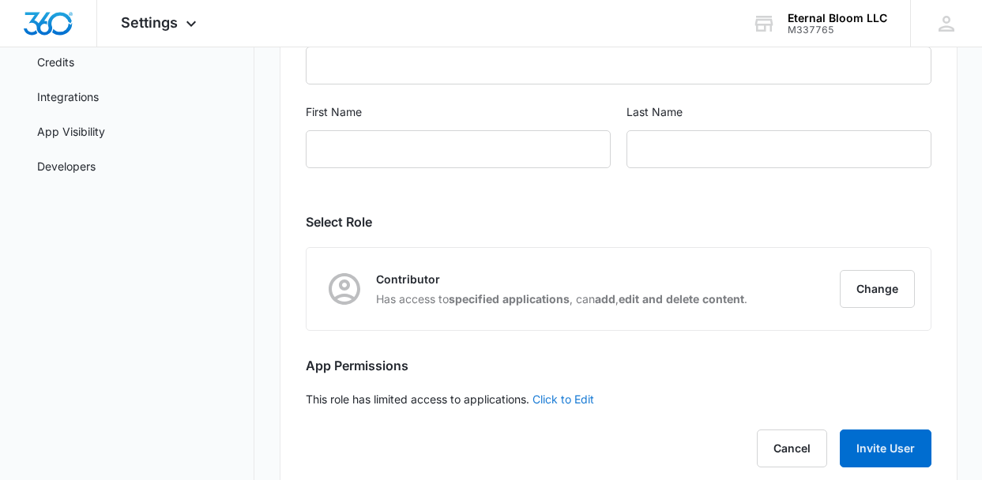
click at [576, 400] on link "Click to Edit" at bounding box center [563, 399] width 62 height 13
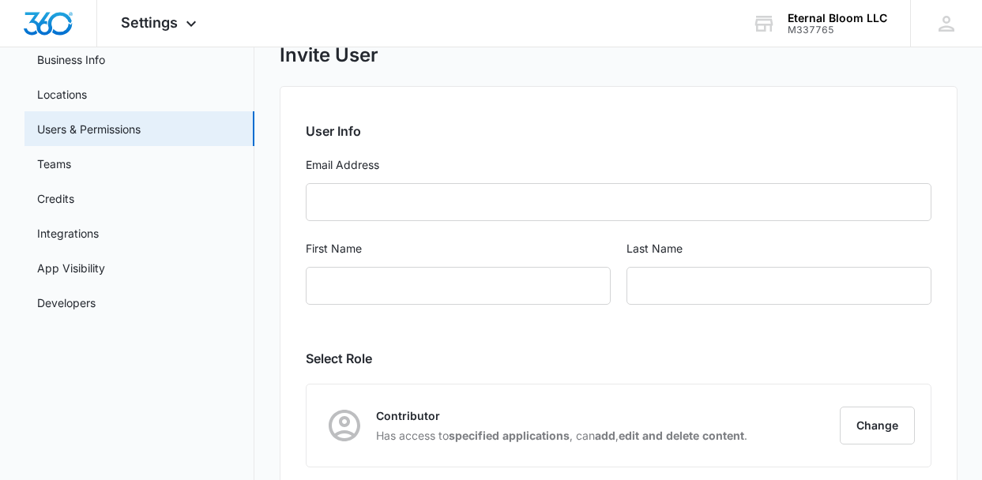
scroll to position [6, 0]
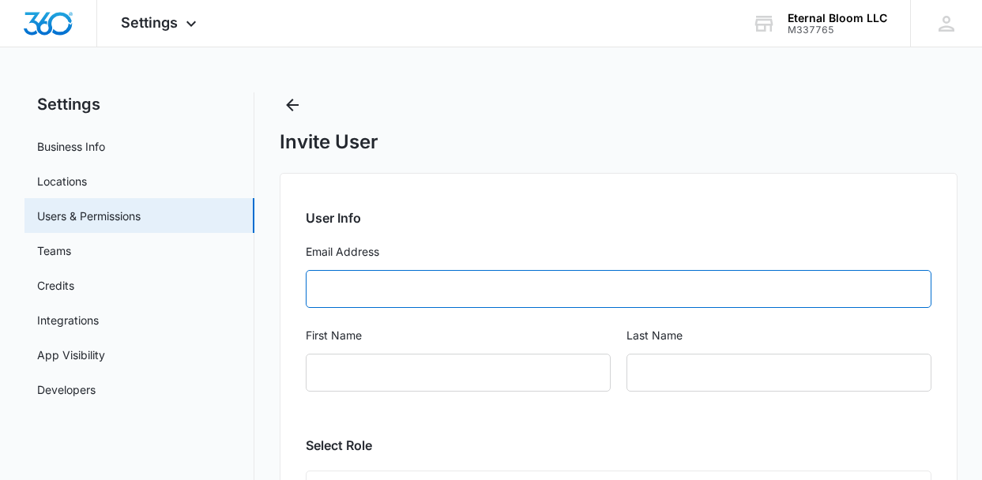
click at [430, 303] on input "Email Address" at bounding box center [619, 289] width 626 height 38
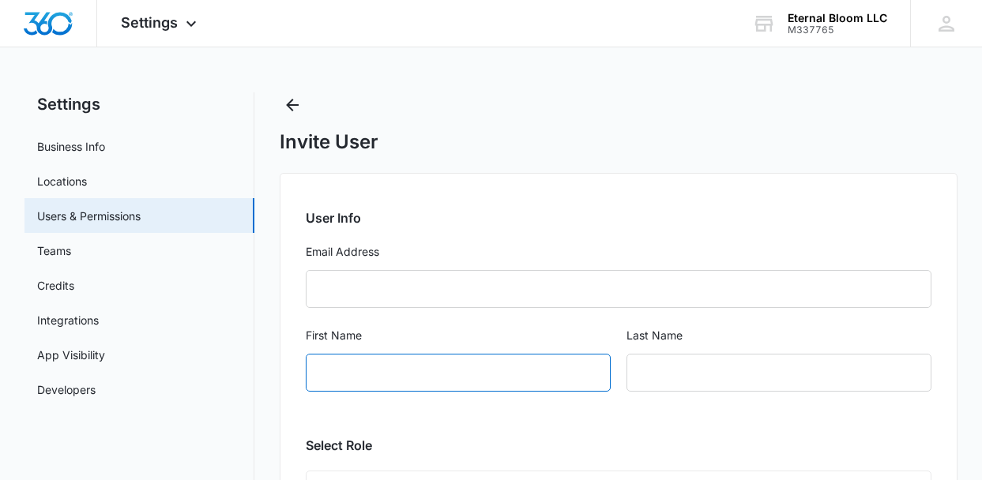
click at [388, 386] on input "First Name" at bounding box center [458, 373] width 305 height 38
type input "April"
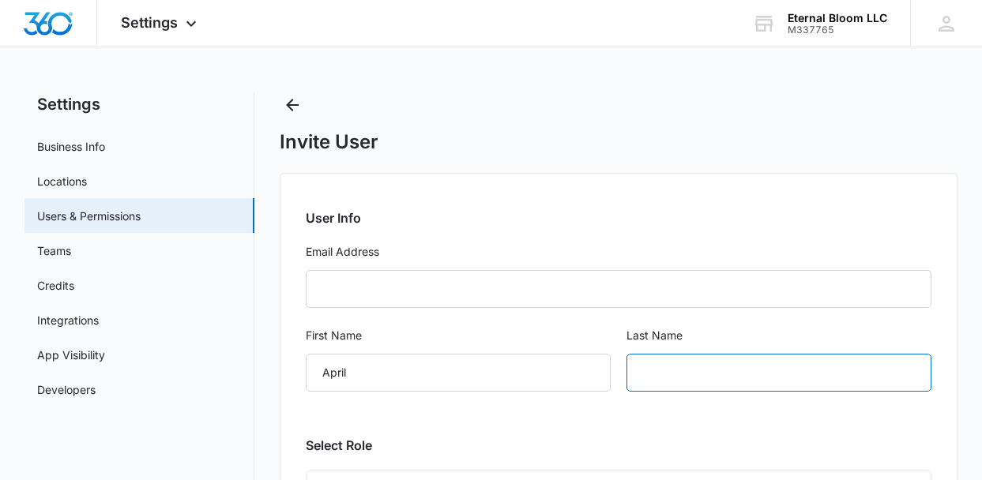
click at [672, 374] on input "text" at bounding box center [778, 373] width 305 height 38
type input "[PERSON_NAME]"
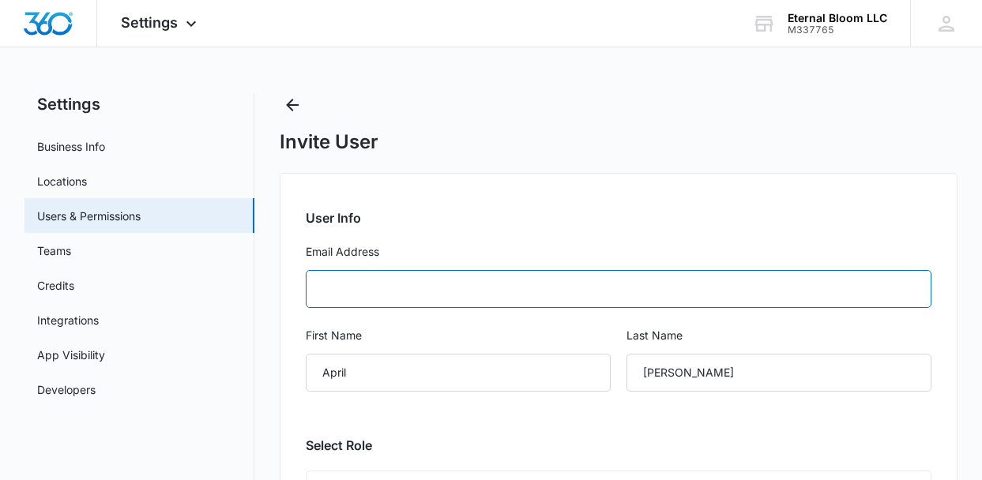
click at [523, 284] on input "Email Address" at bounding box center [619, 289] width 626 height 38
paste input "[EMAIL_ADDRESS][DOMAIN_NAME]"
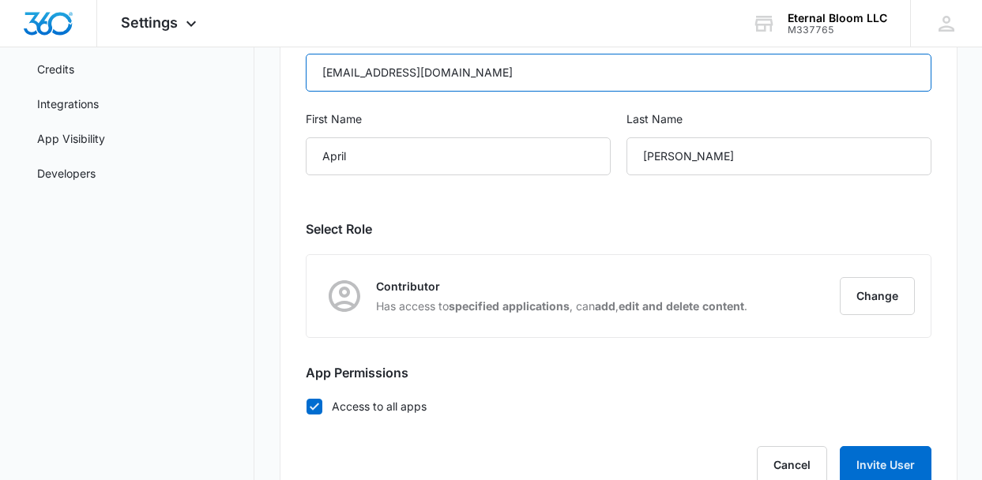
scroll to position [239, 0]
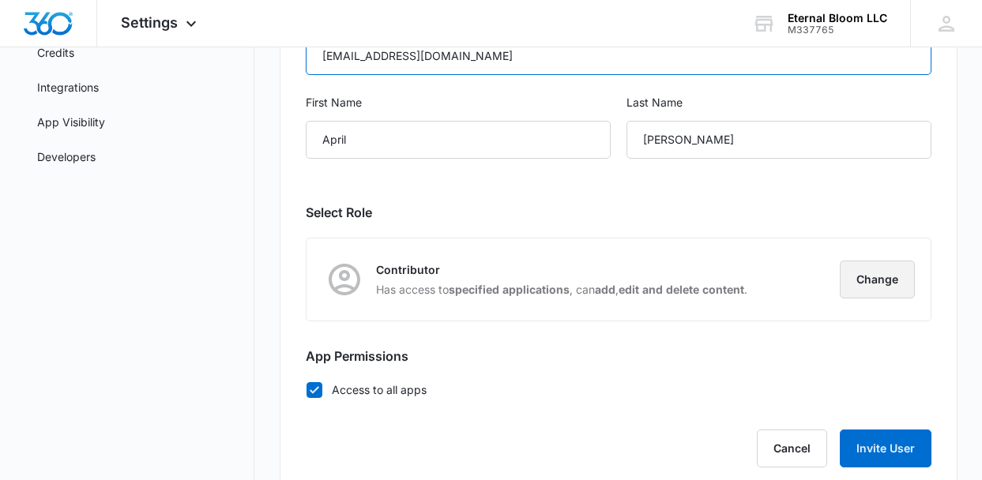
type input "[EMAIL_ADDRESS][DOMAIN_NAME]"
click at [852, 285] on button "Change" at bounding box center [877, 280] width 75 height 38
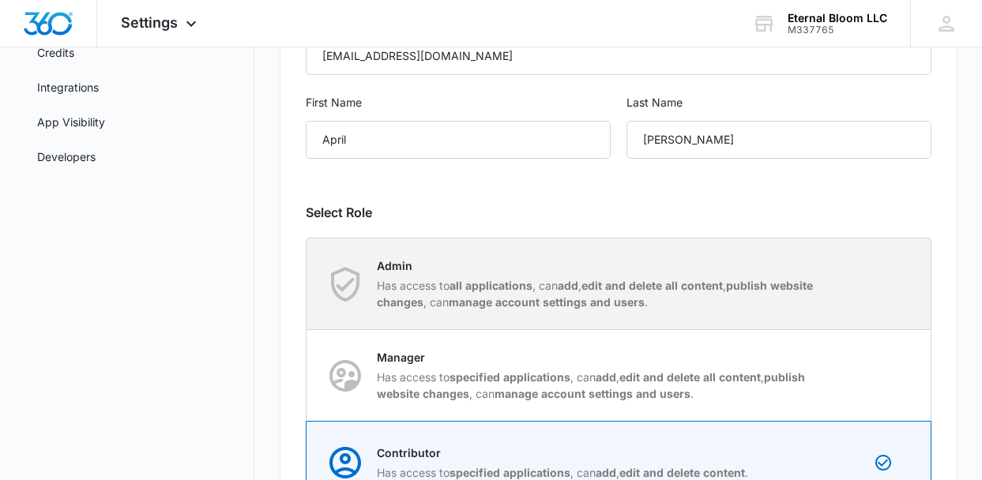
click at [634, 315] on div "Admin Has access to all applications , can add , edit and delete all content , …" at bounding box center [618, 284] width 623 height 91
click at [307, 284] on input "Admin Has access to all applications , can add , edit and delete all content , …" at bounding box center [307, 284] width 1 height 1
radio input "true"
checkbox input "false"
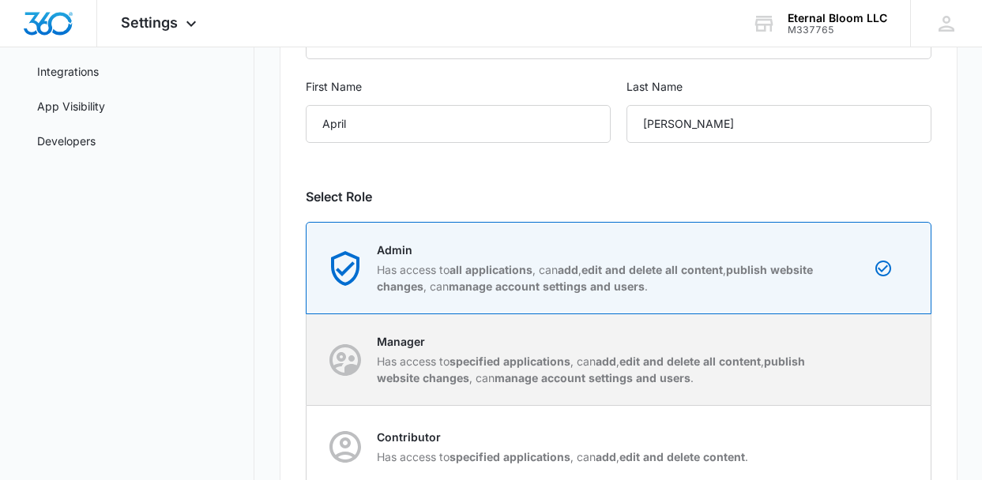
scroll to position [375, 0]
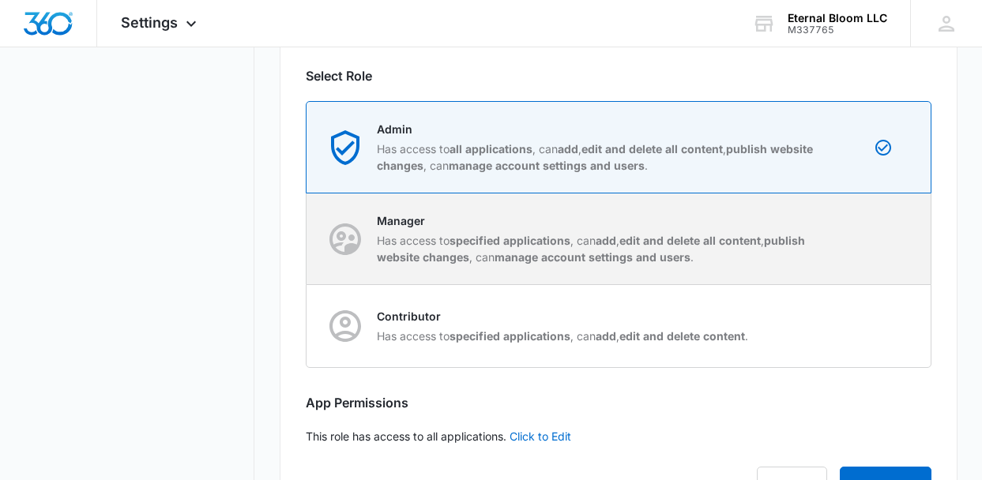
click at [587, 250] on strong "manage account settings and users" at bounding box center [593, 256] width 196 height 13
click at [307, 239] on input "Manager Has access to specified applications , can add , edit and delete all co…" at bounding box center [307, 239] width 1 height 1
radio input "false"
radio input "true"
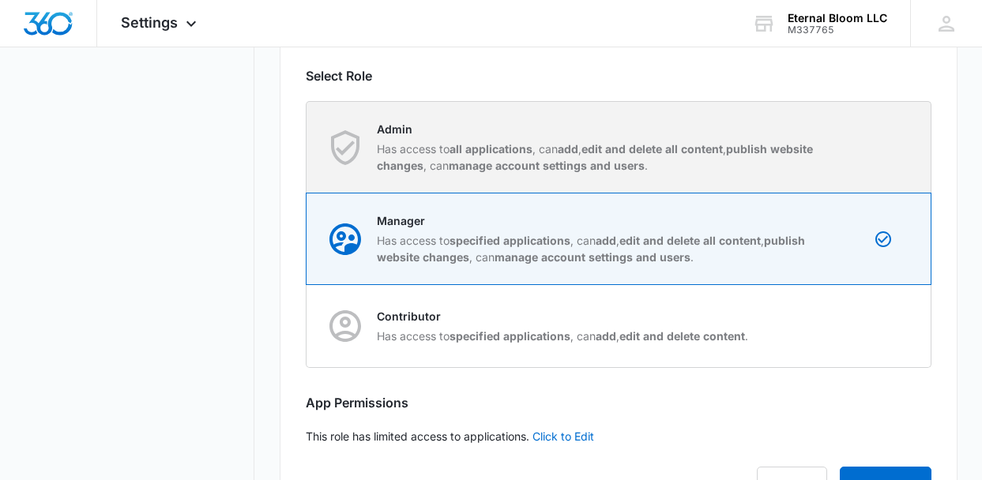
click at [638, 167] on strong "manage account settings and users" at bounding box center [547, 165] width 196 height 13
click at [307, 148] on input "Admin Has access to all applications , can add , edit and delete all content , …" at bounding box center [307, 147] width 1 height 1
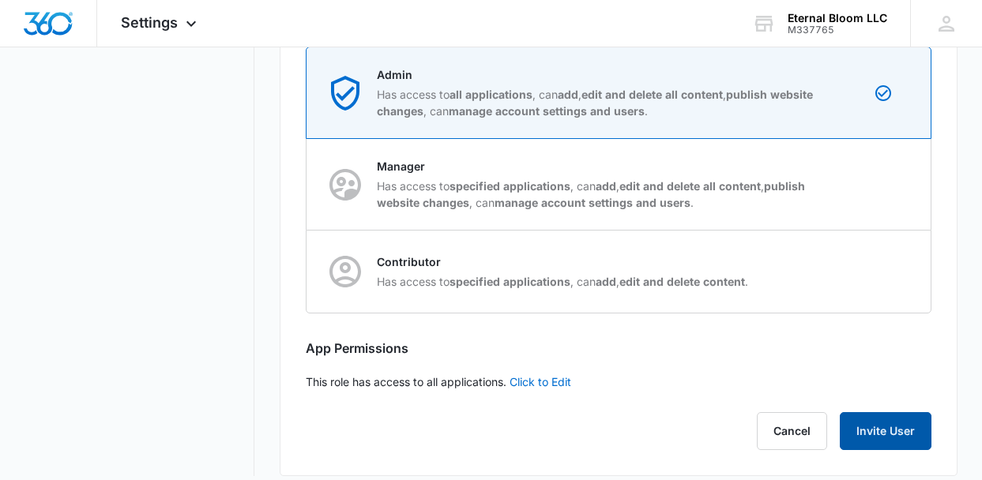
scroll to position [445, 0]
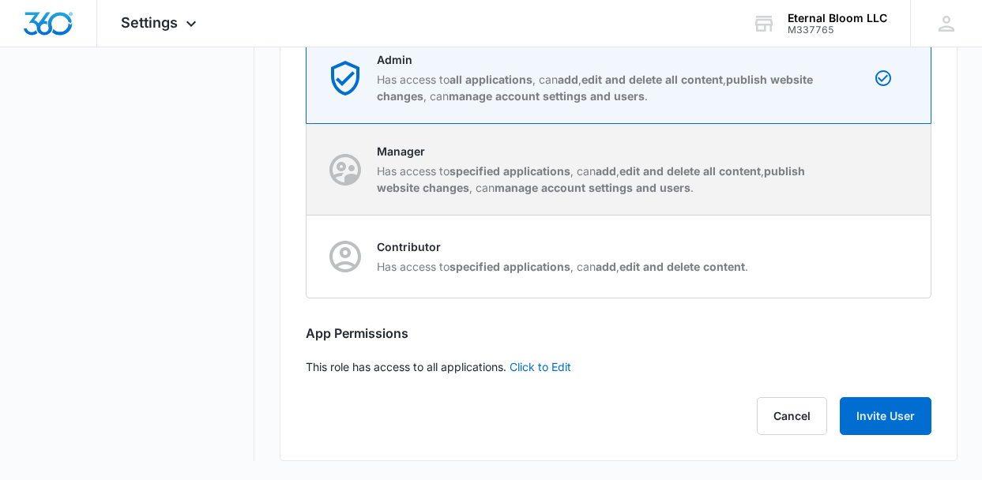
click at [713, 198] on div "Manager Has access to specified applications , can add , edit and delete all co…" at bounding box center [618, 169] width 623 height 91
click at [307, 170] on input "Manager Has access to specified applications , can add , edit and delete all co…" at bounding box center [307, 169] width 1 height 1
radio input "false"
radio input "true"
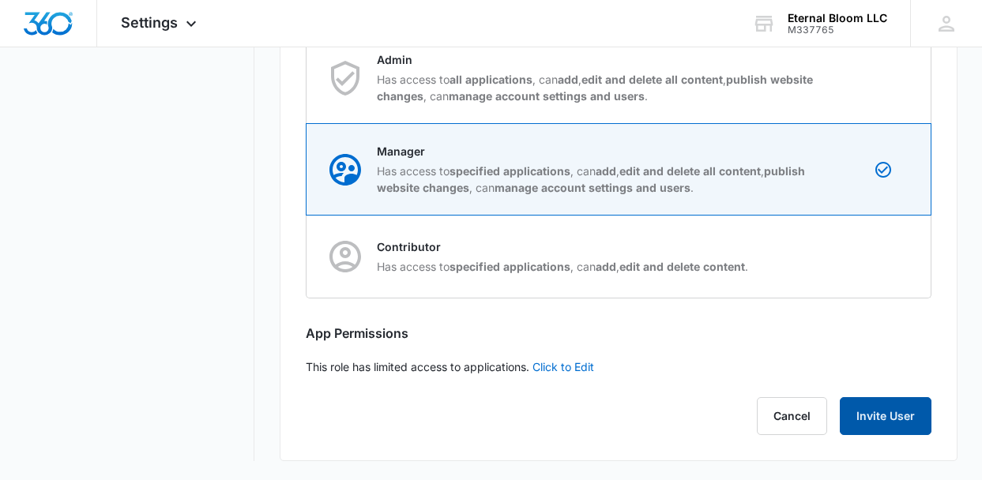
click at [883, 411] on button "Invite User" at bounding box center [886, 416] width 92 height 38
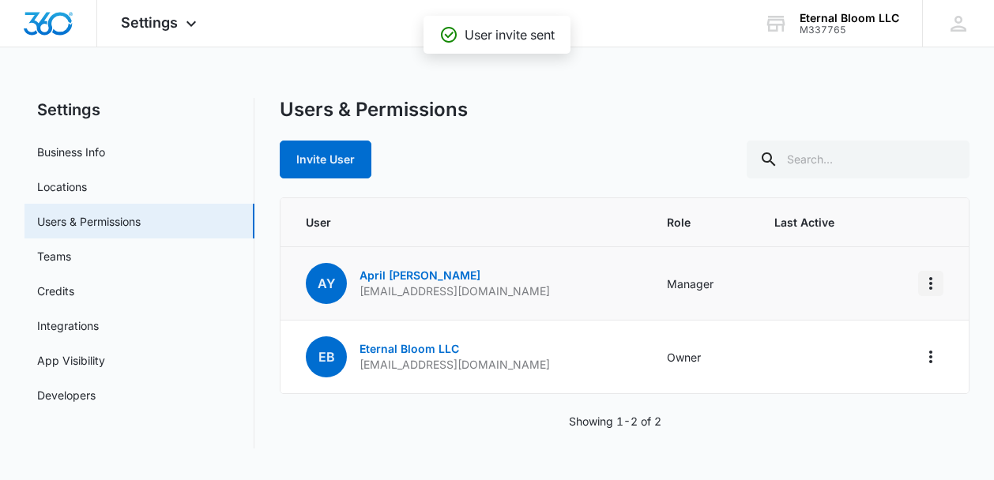
click at [931, 282] on icon "Actions" at bounding box center [930, 283] width 3 height 13
click at [811, 277] on td at bounding box center [817, 283] width 125 height 73
click at [105, 156] on link "Business Info" at bounding box center [71, 152] width 68 height 17
select select "54"
select select "US"
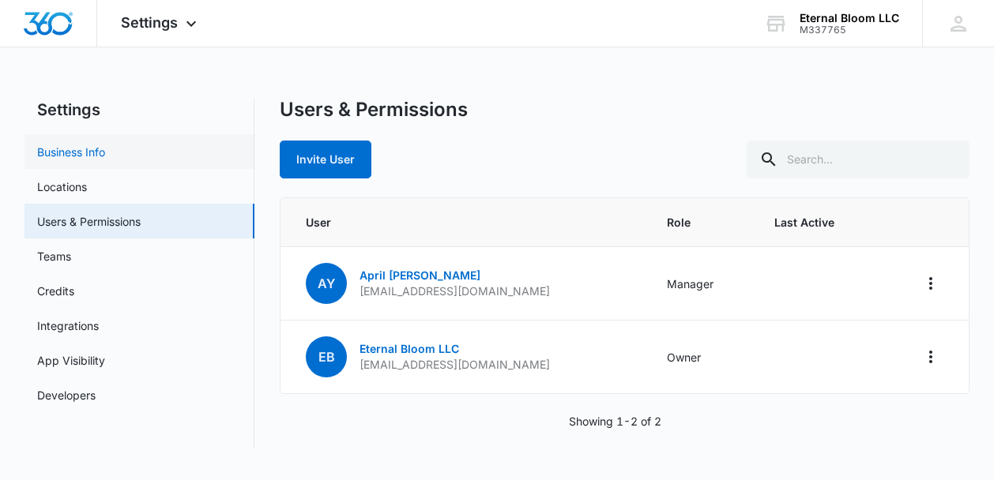
select select "America/New_York"
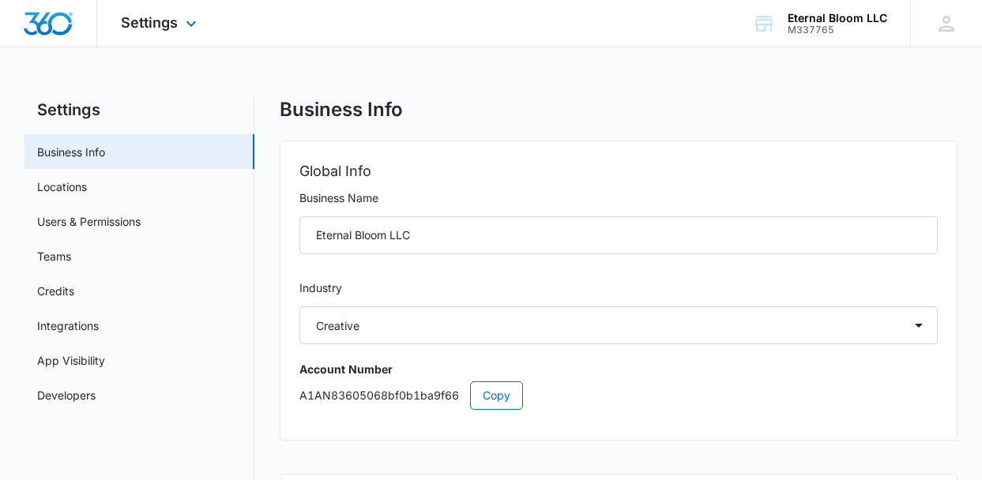
click at [32, 17] on img "Dashboard" at bounding box center [48, 24] width 51 height 24
